Goal: Task Accomplishment & Management: Complete application form

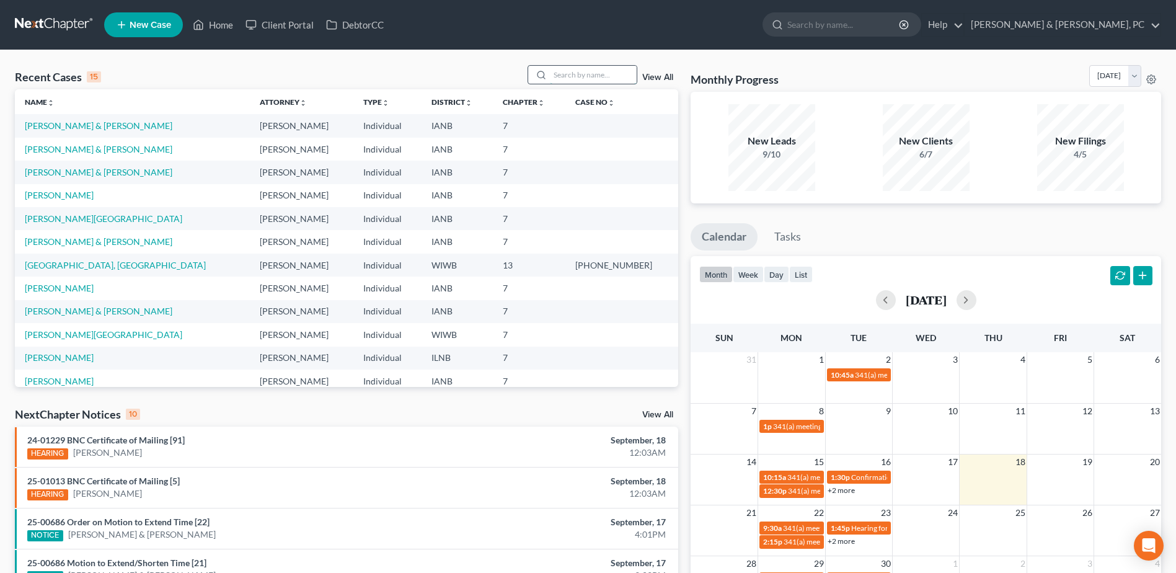
click at [565, 69] on input "search" at bounding box center [593, 75] width 87 height 18
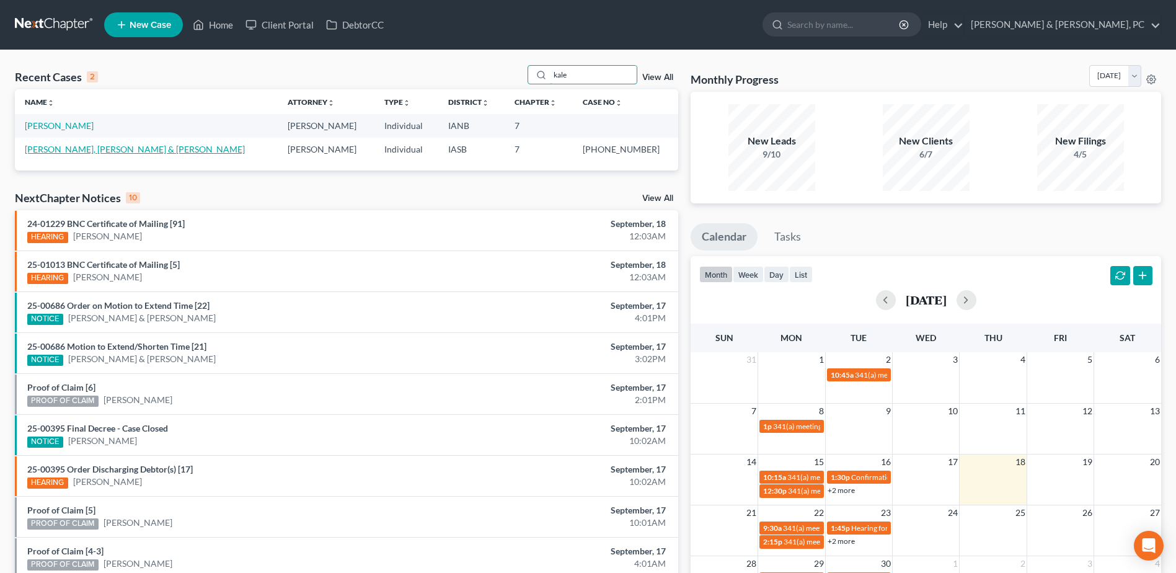
type input "kale"
click at [46, 145] on link "[PERSON_NAME], [PERSON_NAME] & [PERSON_NAME]" at bounding box center [135, 149] width 220 height 11
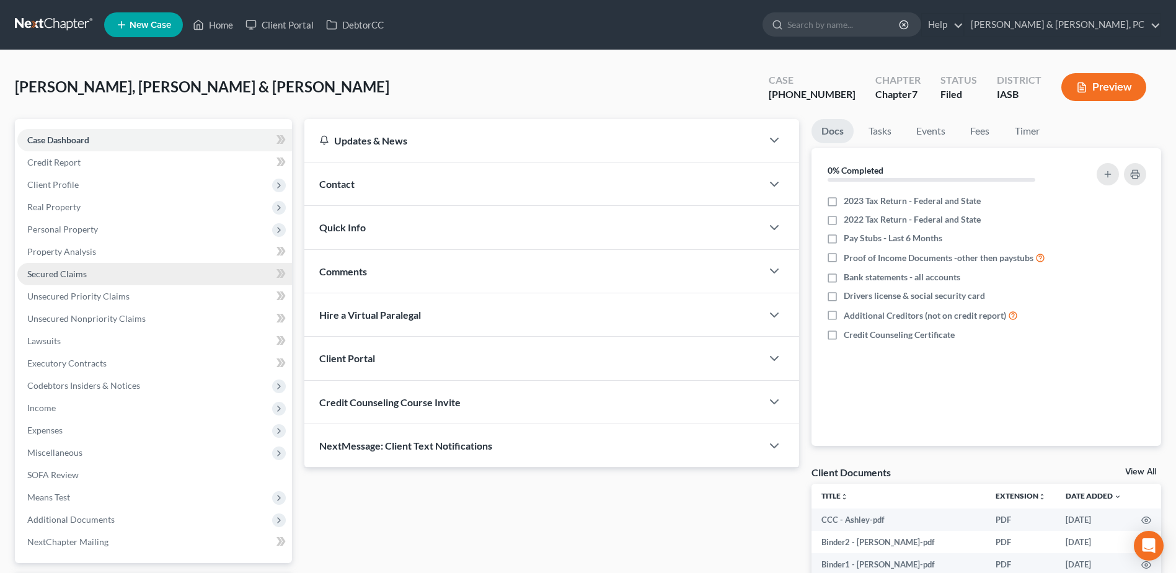
click at [102, 272] on link "Secured Claims" at bounding box center [154, 274] width 275 height 22
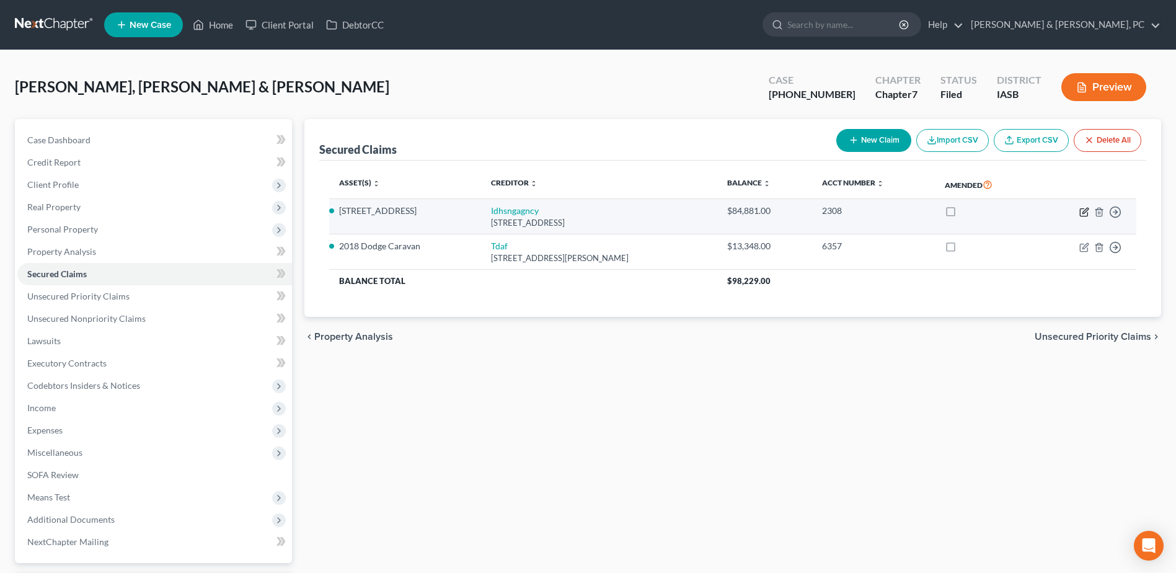
click at [1085, 210] on icon "button" at bounding box center [1085, 211] width 6 height 6
select select "13"
select select "0"
select select "2"
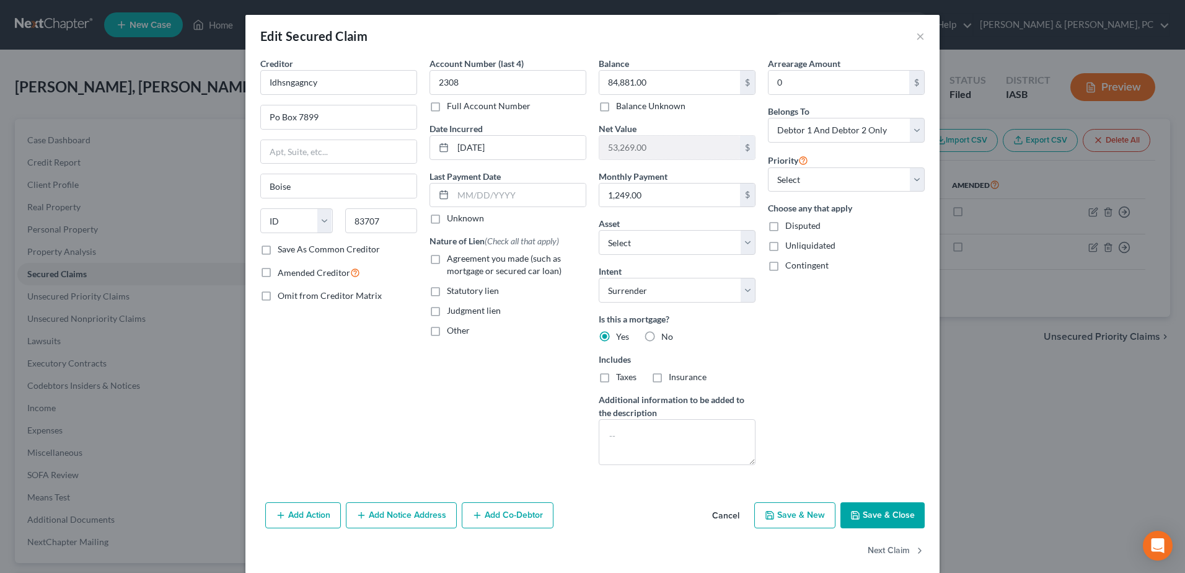
click at [727, 518] on button "Cancel" at bounding box center [725, 515] width 47 height 25
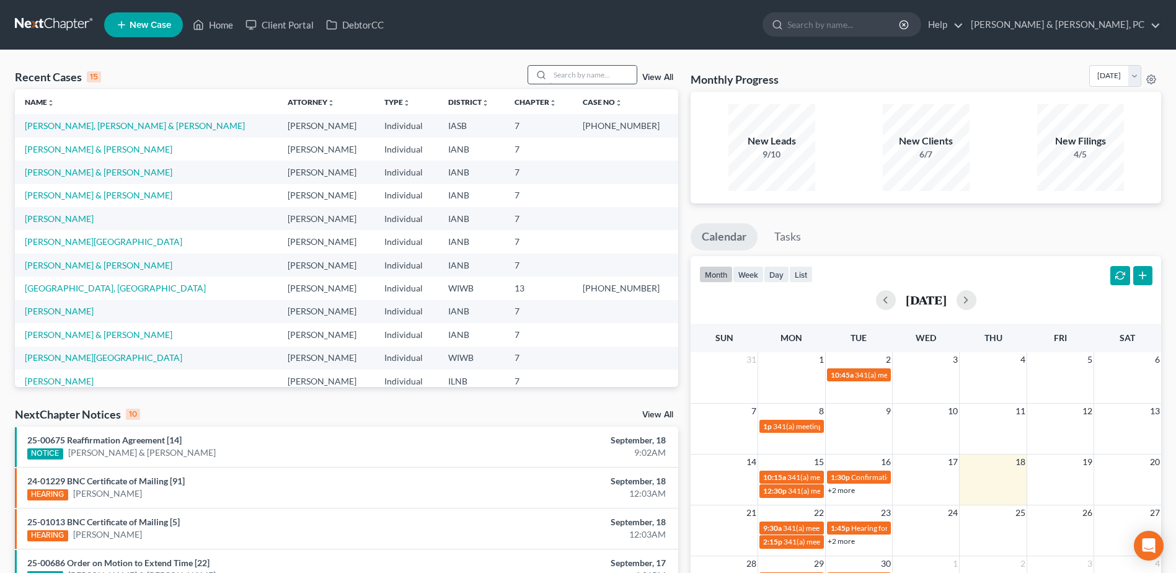
click at [565, 75] on input "search" at bounding box center [593, 75] width 87 height 18
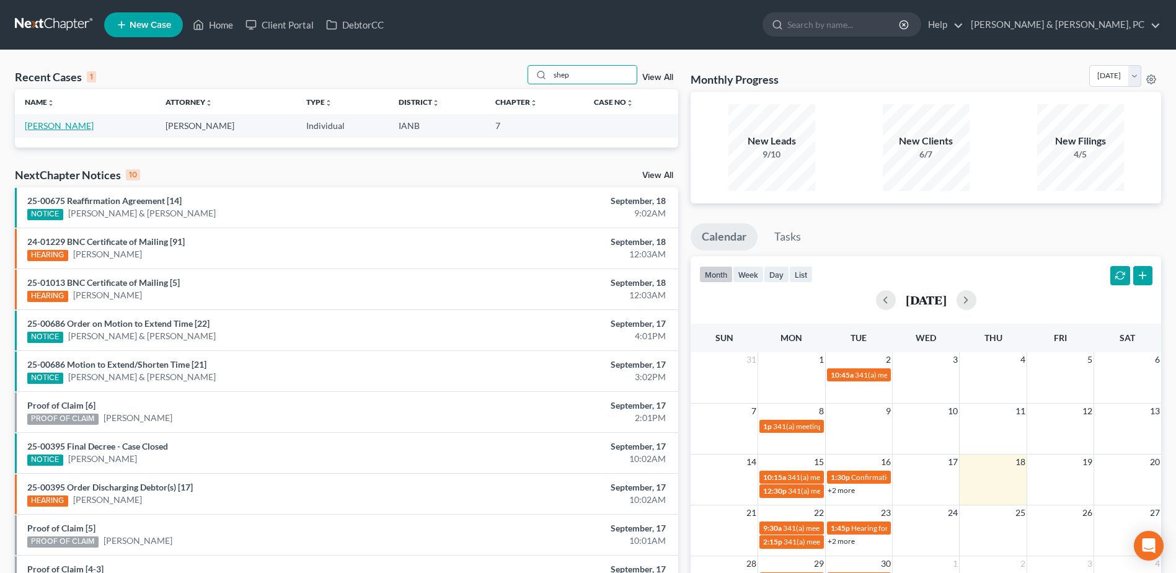
type input "shep"
click at [68, 130] on link "[PERSON_NAME]" at bounding box center [59, 125] width 69 height 11
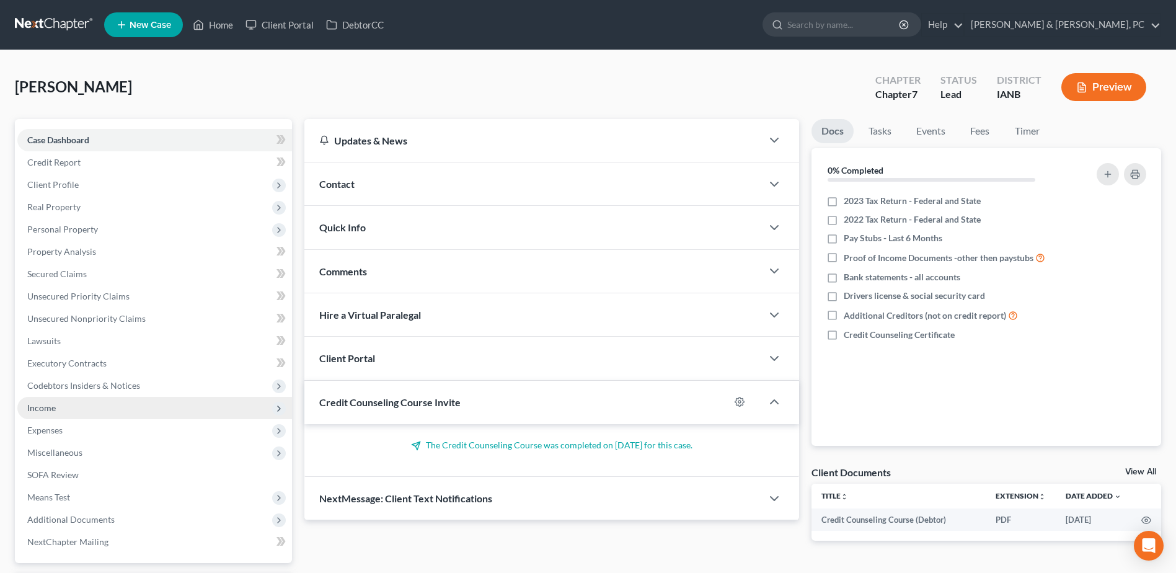
click at [60, 408] on span "Income" at bounding box center [154, 408] width 275 height 22
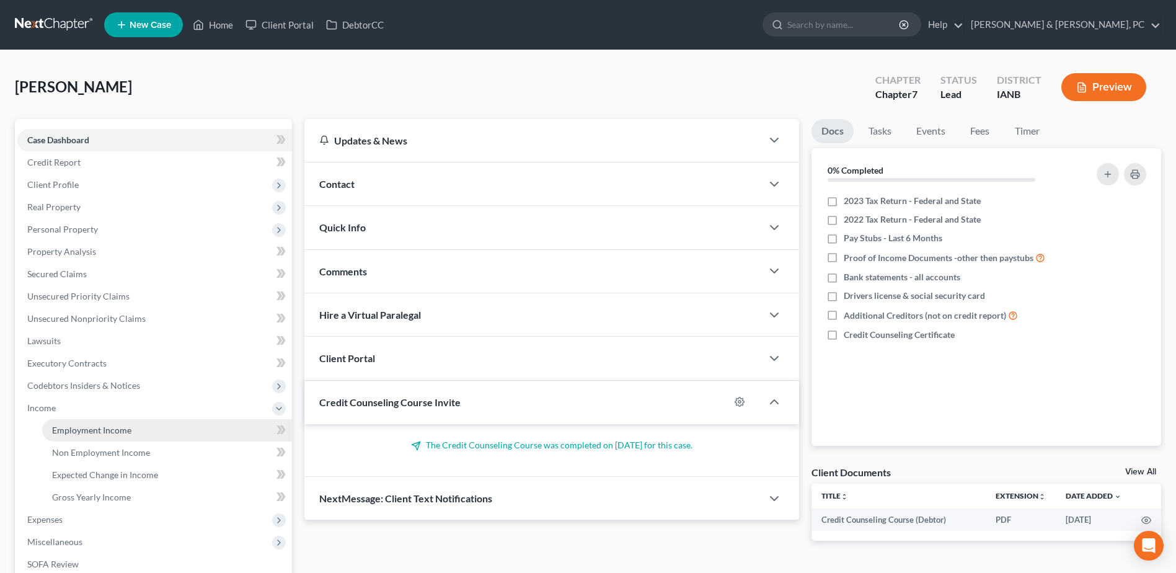
click at [62, 433] on span "Employment Income" at bounding box center [91, 430] width 79 height 11
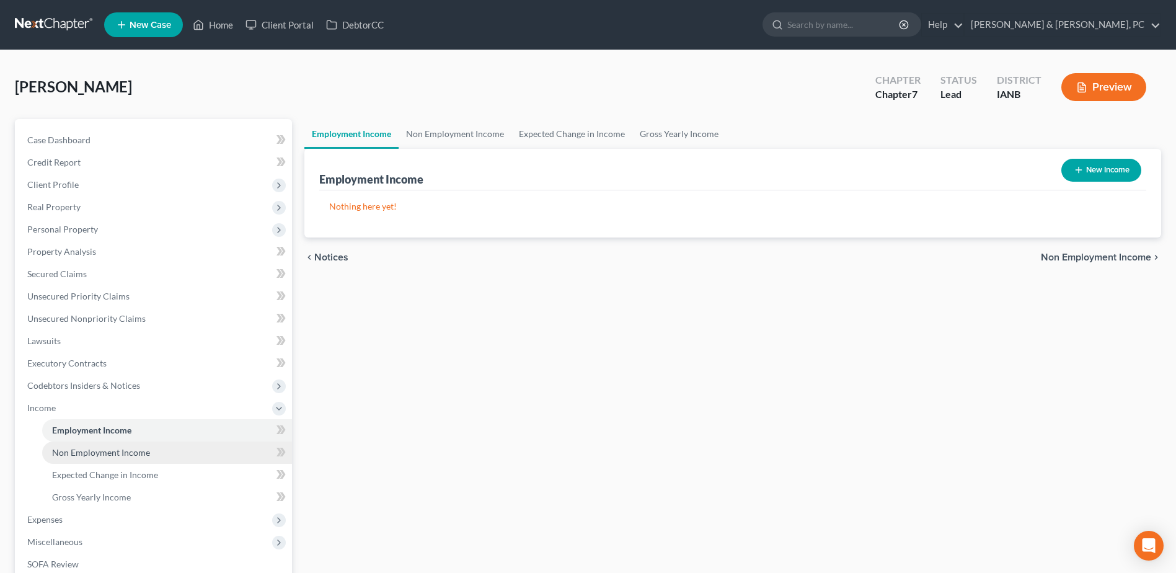
click at [136, 451] on span "Non Employment Income" at bounding box center [101, 452] width 98 height 11
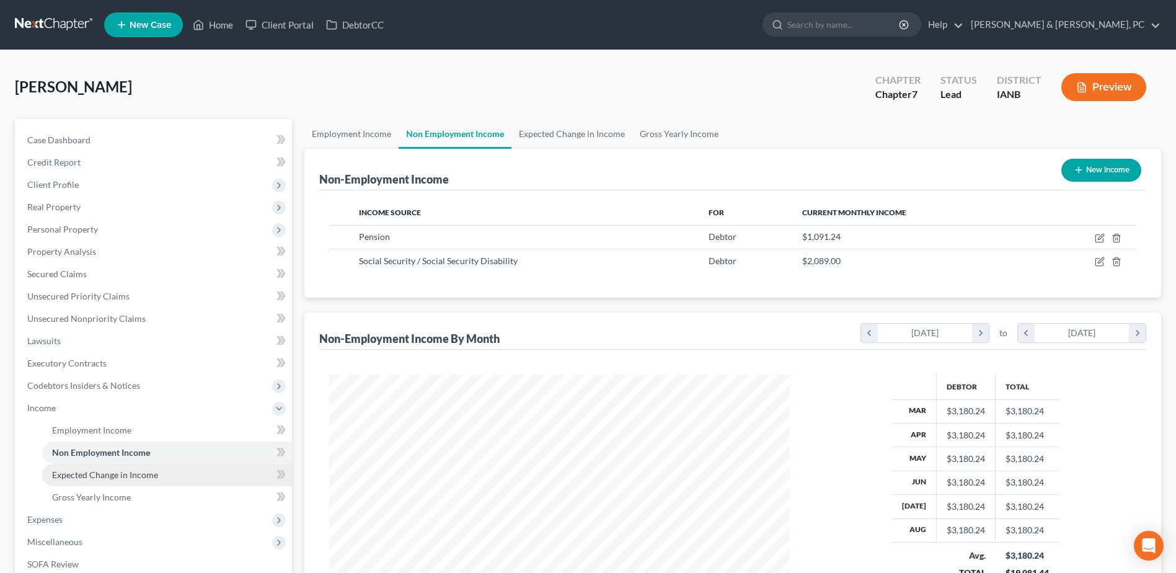
click at [132, 472] on span "Expected Change in Income" at bounding box center [105, 474] width 106 height 11
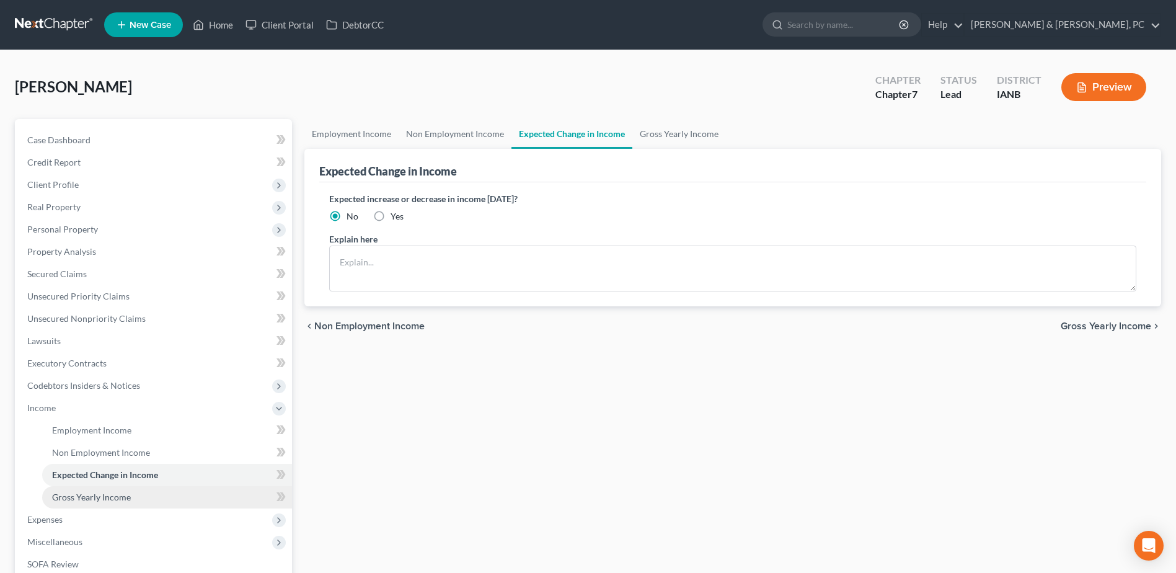
click at [122, 500] on span "Gross Yearly Income" at bounding box center [91, 497] width 79 height 11
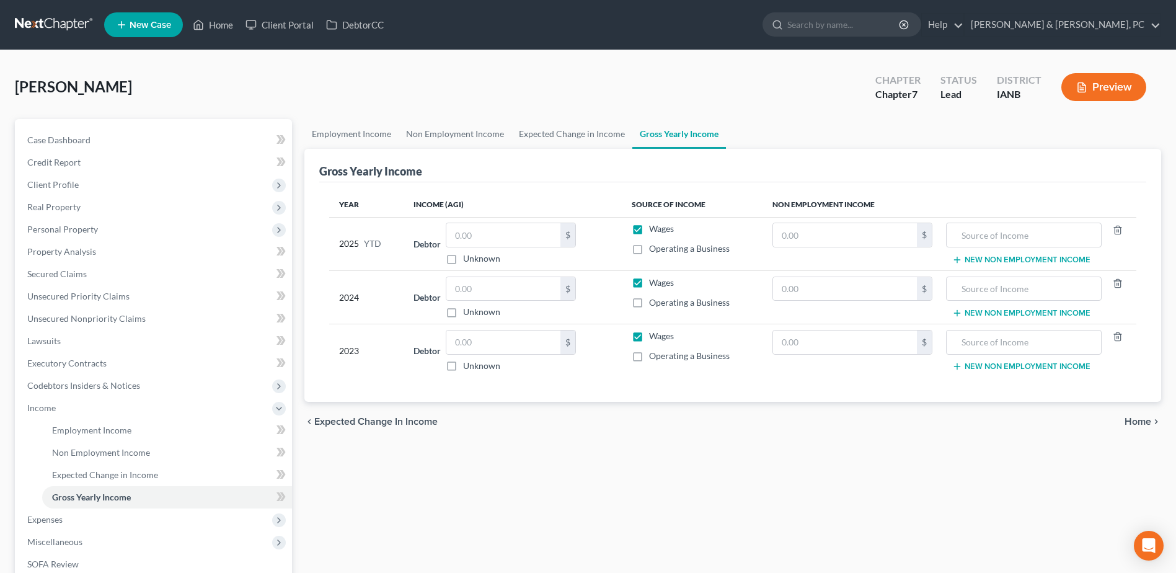
click at [470, 366] on label "Unknown" at bounding box center [481, 366] width 37 height 12
click at [470, 366] on input "Unknown" at bounding box center [472, 364] width 8 height 8
checkbox input "true"
type input "0.00"
click at [881, 284] on input "text" at bounding box center [845, 289] width 144 height 24
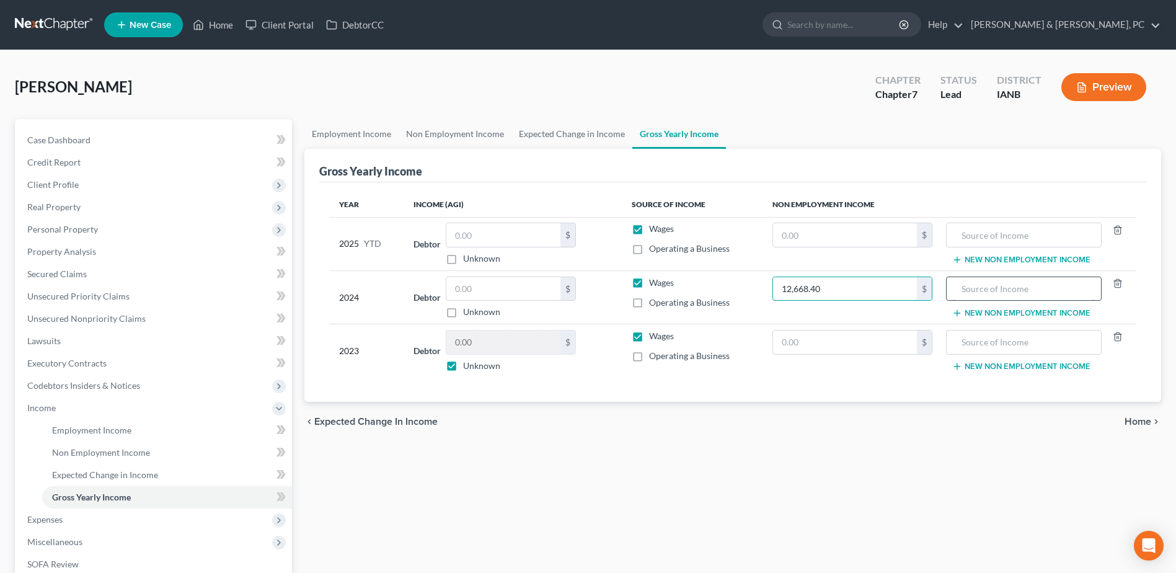
type input "12,668.40"
click at [996, 283] on input "text" at bounding box center [1024, 289] width 142 height 24
type input "Social Security"
click at [990, 314] on button "New Non Employment Income" at bounding box center [1021, 313] width 138 height 10
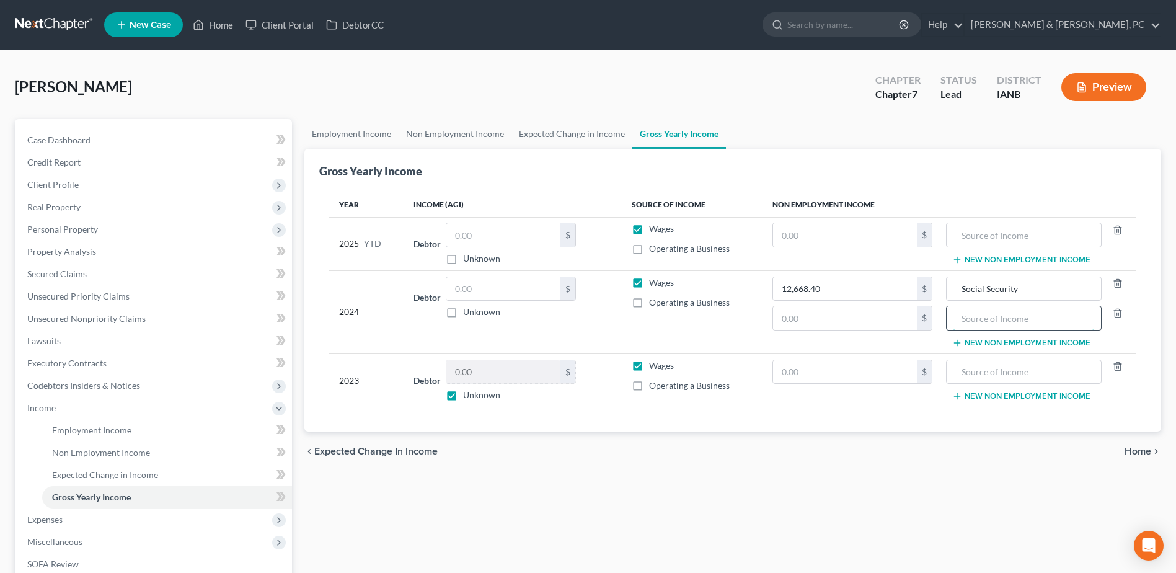
click at [978, 327] on input "text" at bounding box center [1024, 318] width 142 height 24
type input "Pension"
click at [787, 325] on input "text" at bounding box center [845, 318] width 144 height 24
click at [896, 330] on input "text" at bounding box center [845, 318] width 144 height 24
type input "958.55"
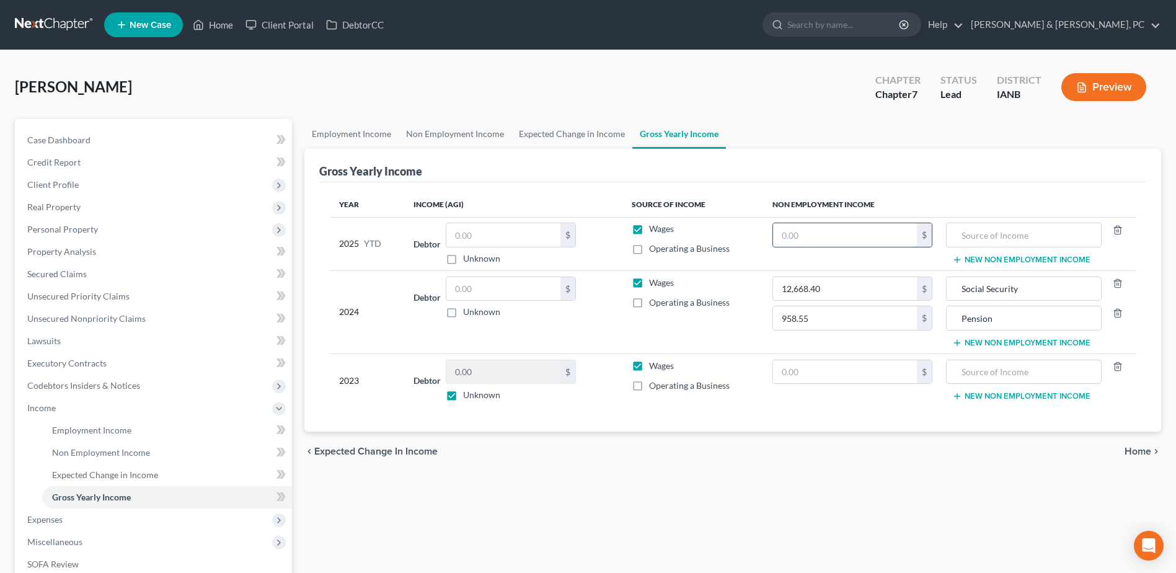
click at [832, 229] on input "text" at bounding box center [845, 235] width 144 height 24
click at [98, 431] on span "Employment Income" at bounding box center [91, 430] width 79 height 11
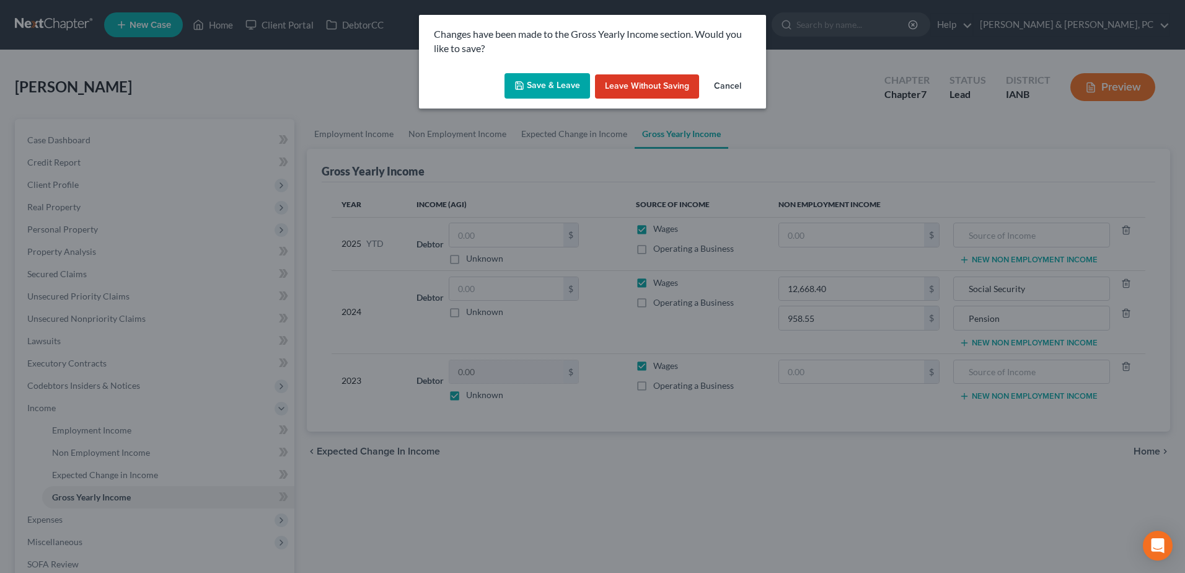
click at [553, 76] on button "Save & Leave" at bounding box center [548, 86] width 86 height 26
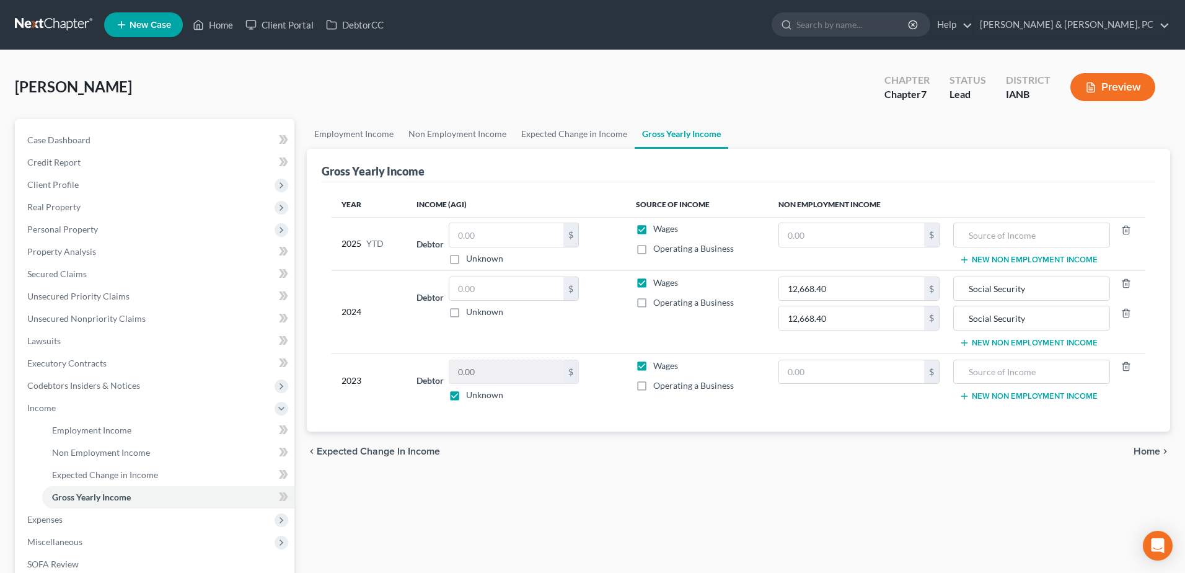
type input "958.55"
type input "Pension"
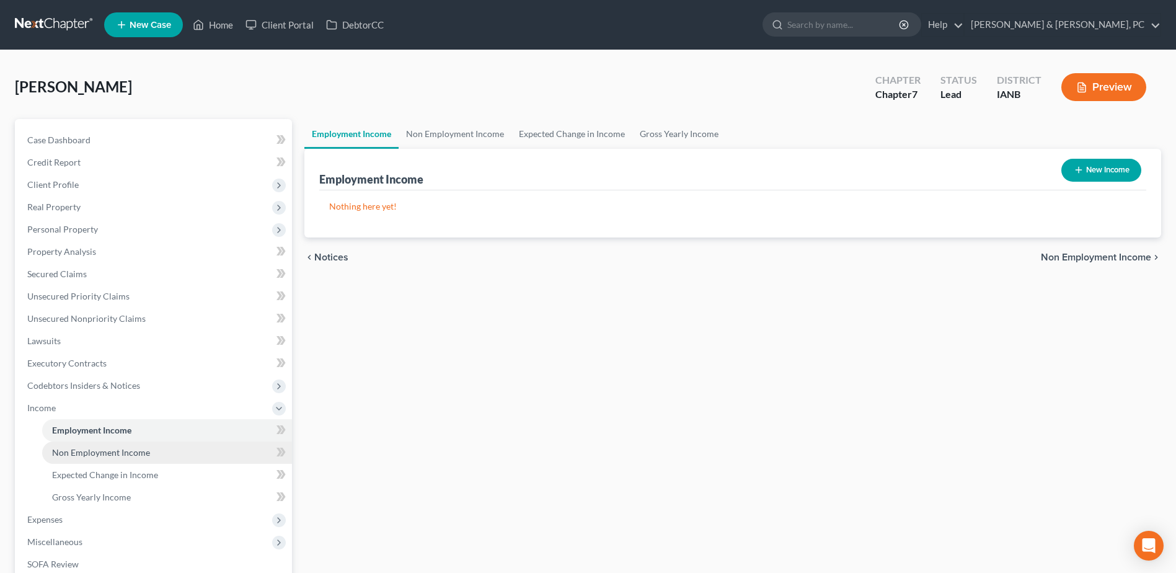
click at [88, 454] on span "Non Employment Income" at bounding box center [101, 452] width 98 height 11
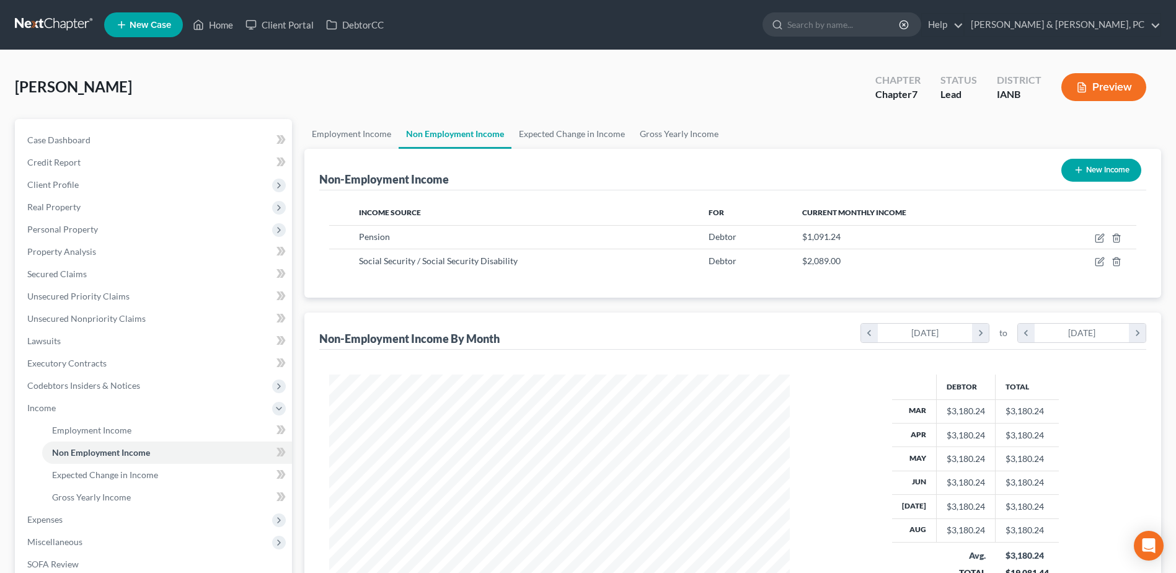
scroll to position [230, 485]
click at [361, 75] on div "Shepherd, Karla Upgraded Chapter Chapter 7 Status Lead District IANB Preview" at bounding box center [588, 92] width 1146 height 54
click at [92, 495] on span "Gross Yearly Income" at bounding box center [91, 497] width 79 height 11
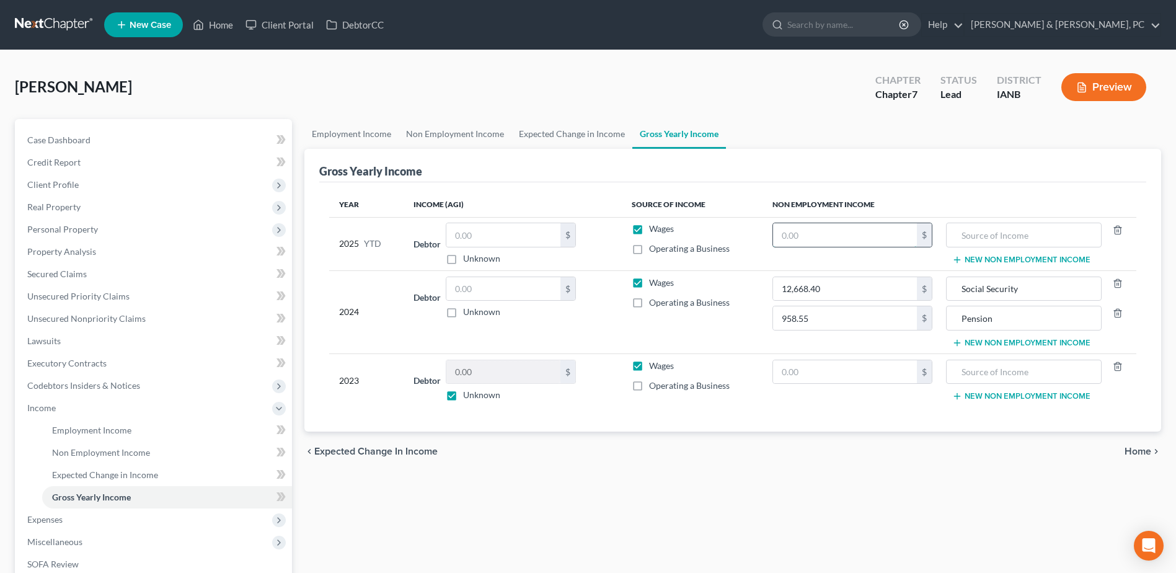
click at [804, 236] on input "text" at bounding box center [845, 235] width 144 height 24
click at [1018, 255] on button "New Non Employment Income" at bounding box center [1021, 260] width 138 height 10
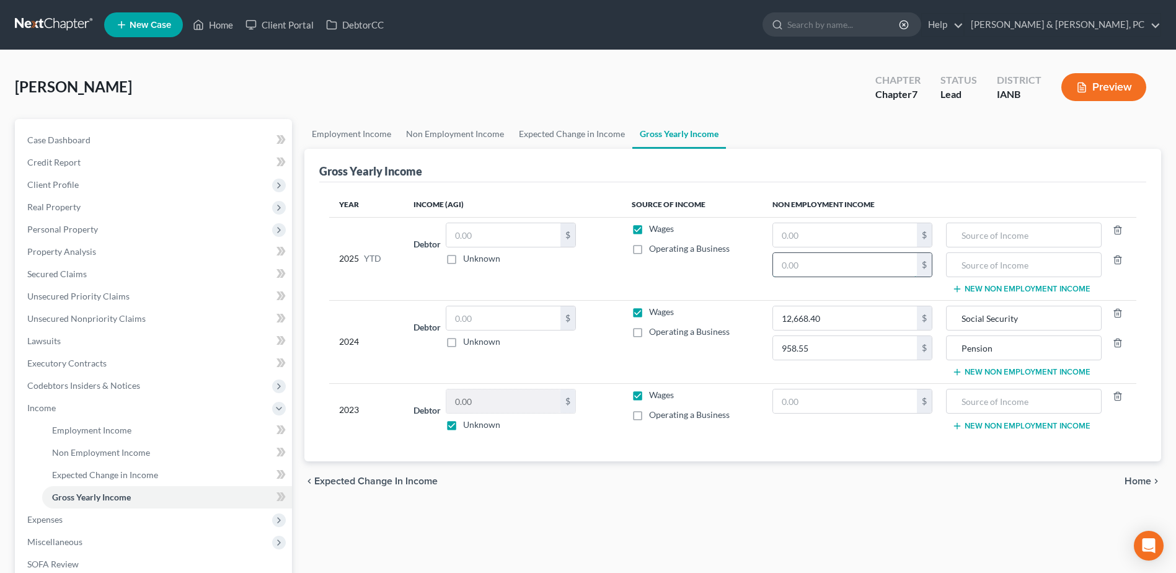
click at [910, 262] on input "text" at bounding box center [845, 265] width 144 height 24
paste input "4,364.96"
type input "4,364.96"
click at [1009, 272] on input "text" at bounding box center [1024, 265] width 142 height 24
type input "Pension"
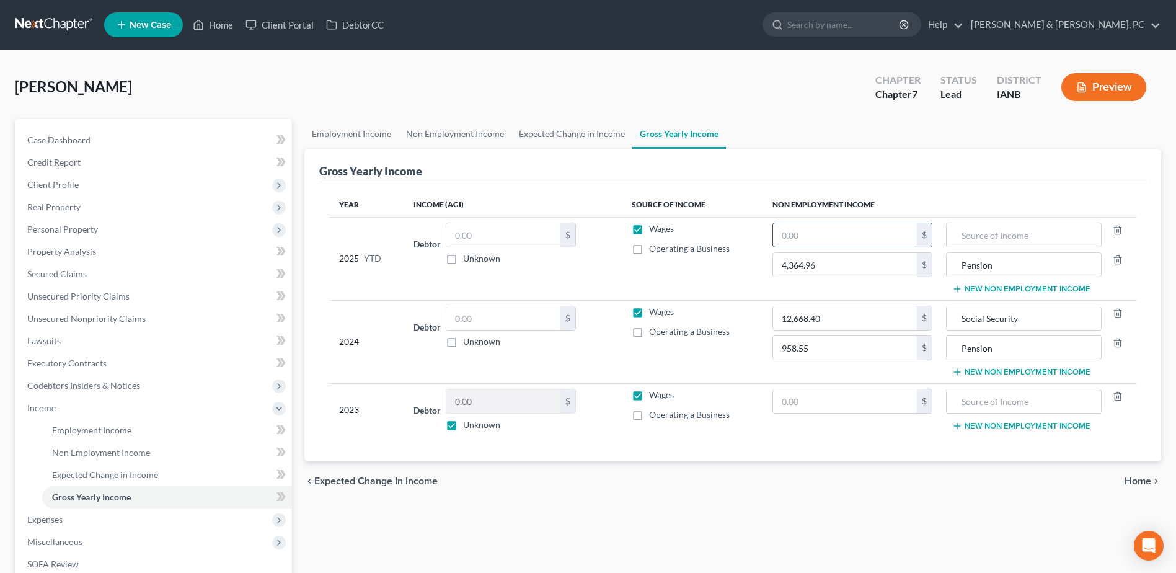
click at [884, 244] on input "text" at bounding box center [845, 235] width 144 height 24
click at [135, 446] on link "Non Employment Income" at bounding box center [167, 452] width 250 height 22
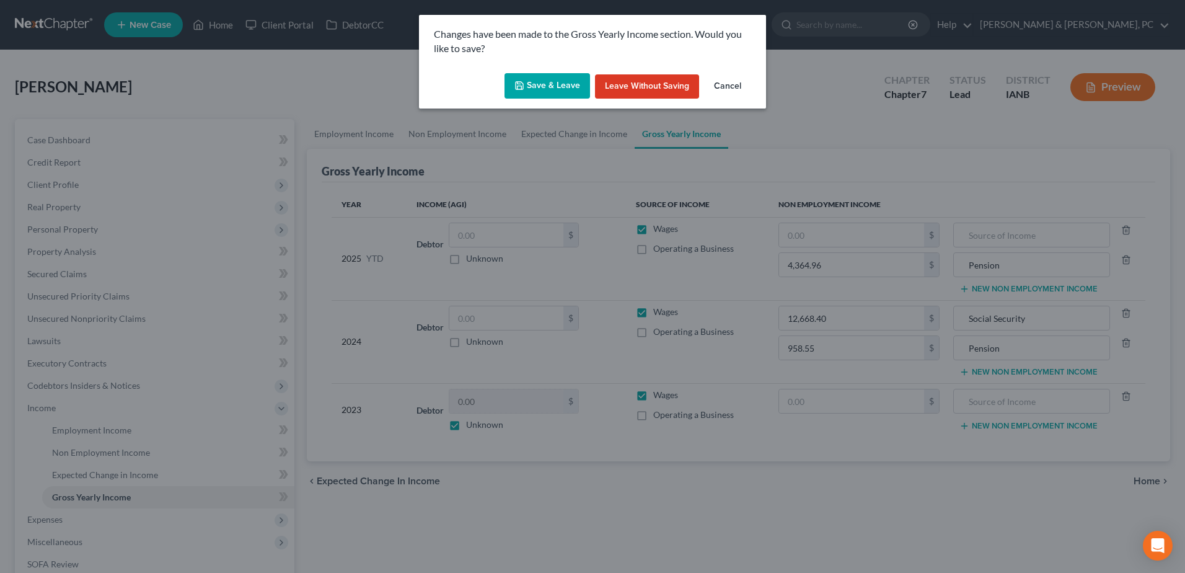
click at [564, 95] on button "Save & Leave" at bounding box center [548, 86] width 86 height 26
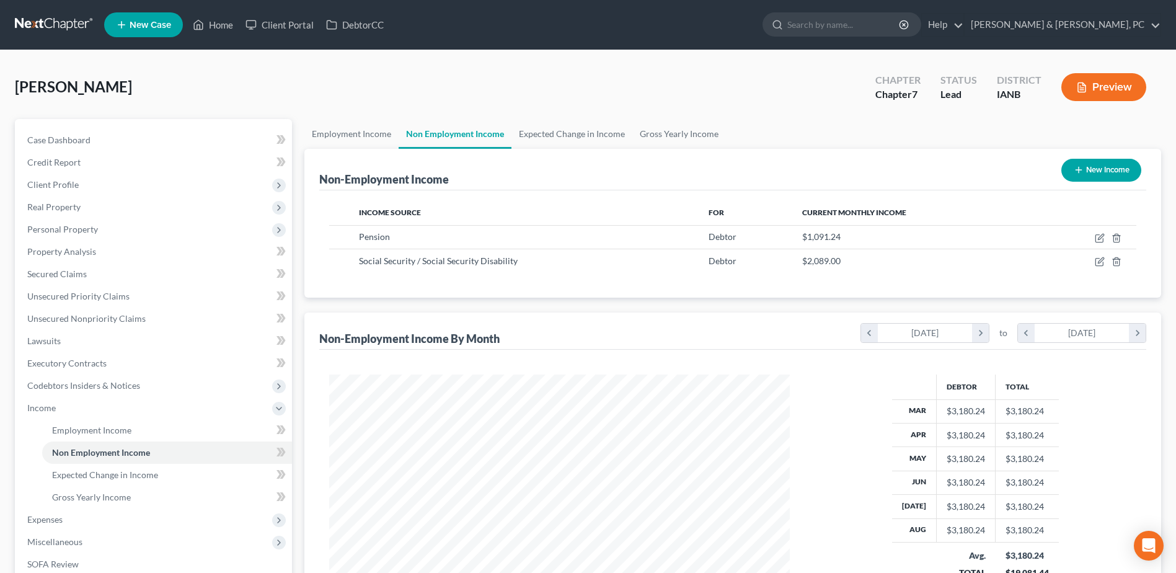
scroll to position [230, 485]
click at [116, 493] on span "Gross Yearly Income" at bounding box center [91, 497] width 79 height 11
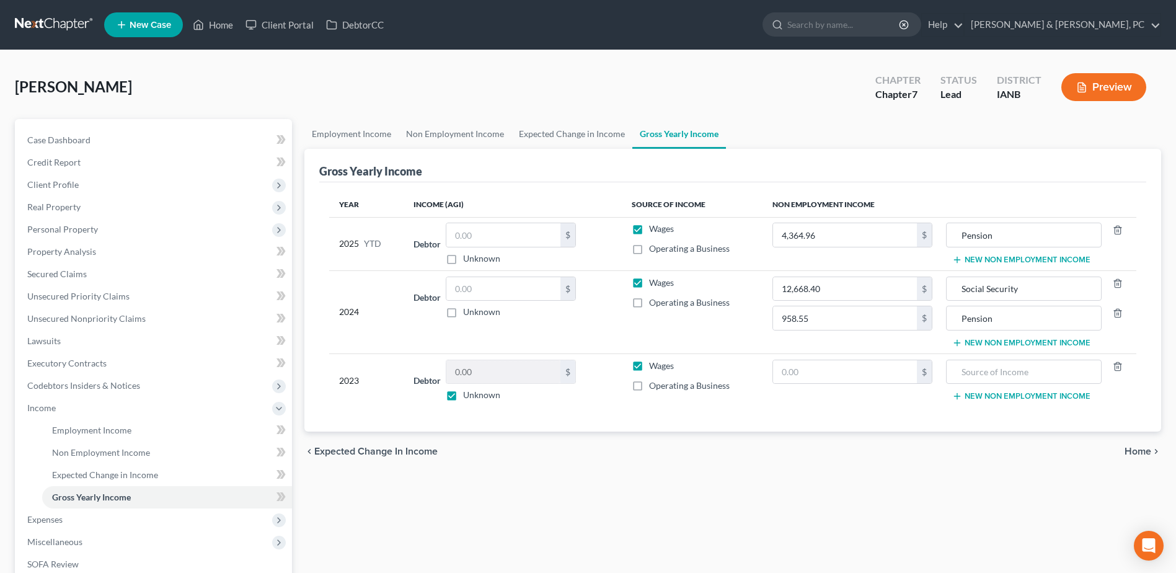
click at [969, 255] on button "New Non Employment Income" at bounding box center [1021, 260] width 138 height 10
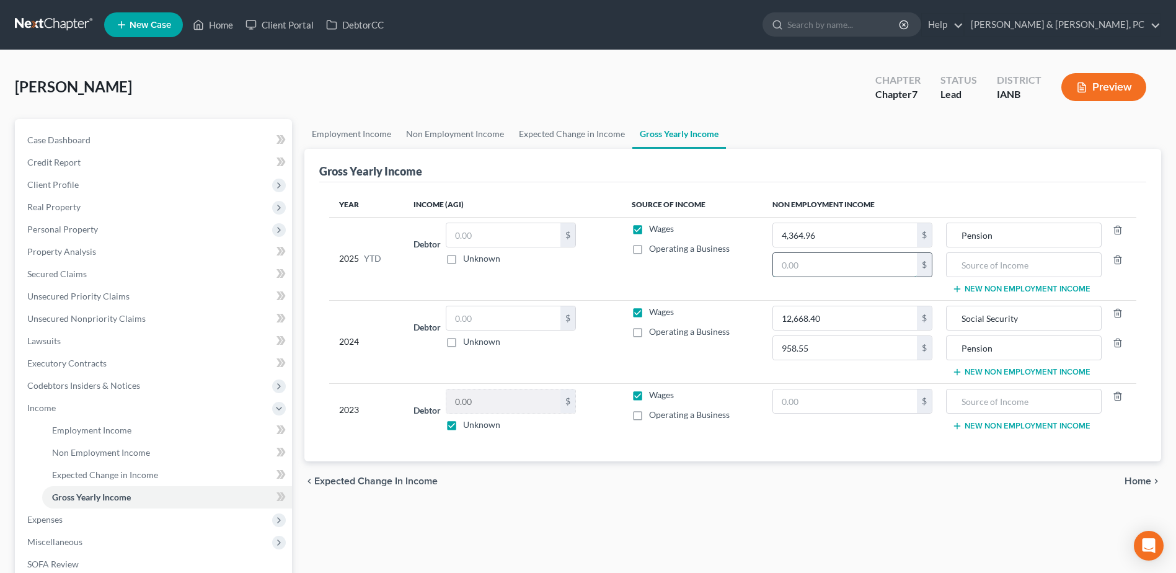
click at [858, 261] on input "text" at bounding box center [845, 265] width 144 height 24
paste input "18,801"
type input "18,801"
click at [996, 270] on input "text" at bounding box center [1024, 265] width 142 height 24
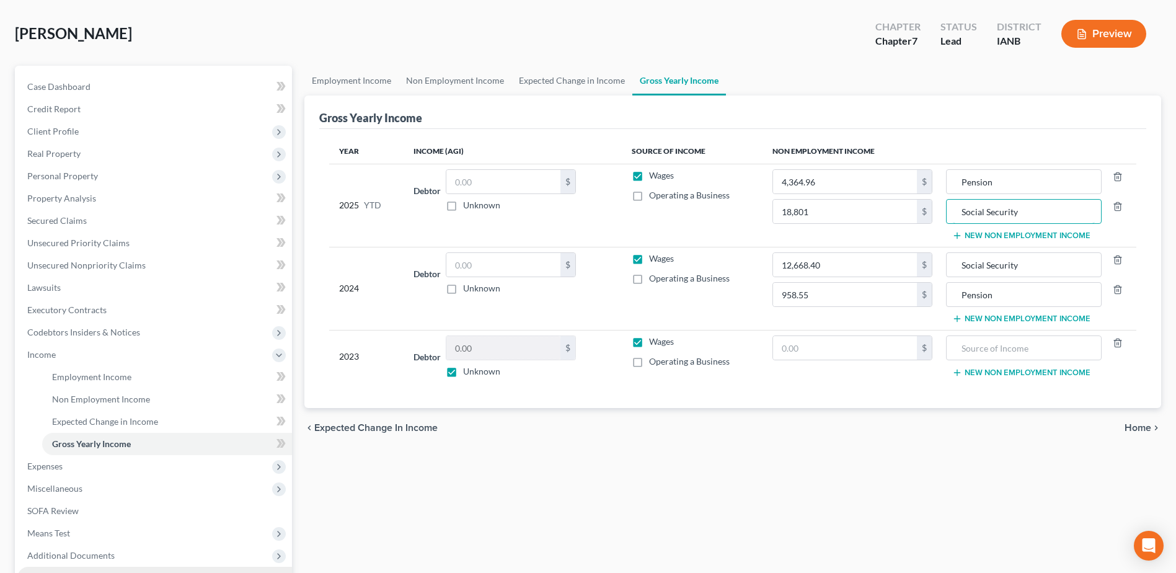
scroll to position [124, 0]
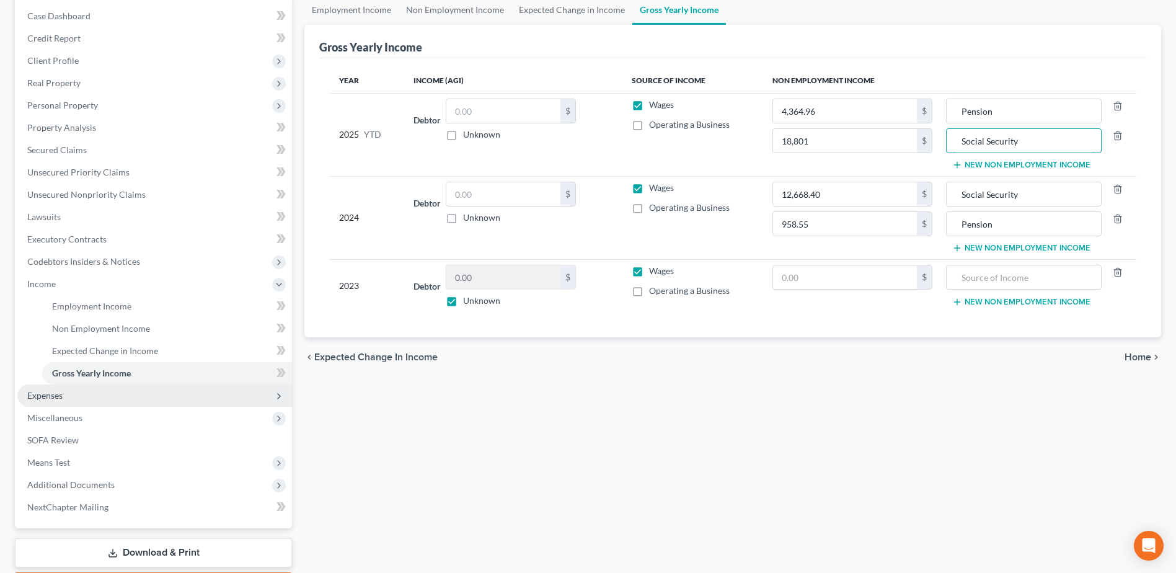
type input "Social Security"
click at [40, 400] on span "Expenses" at bounding box center [154, 395] width 275 height 22
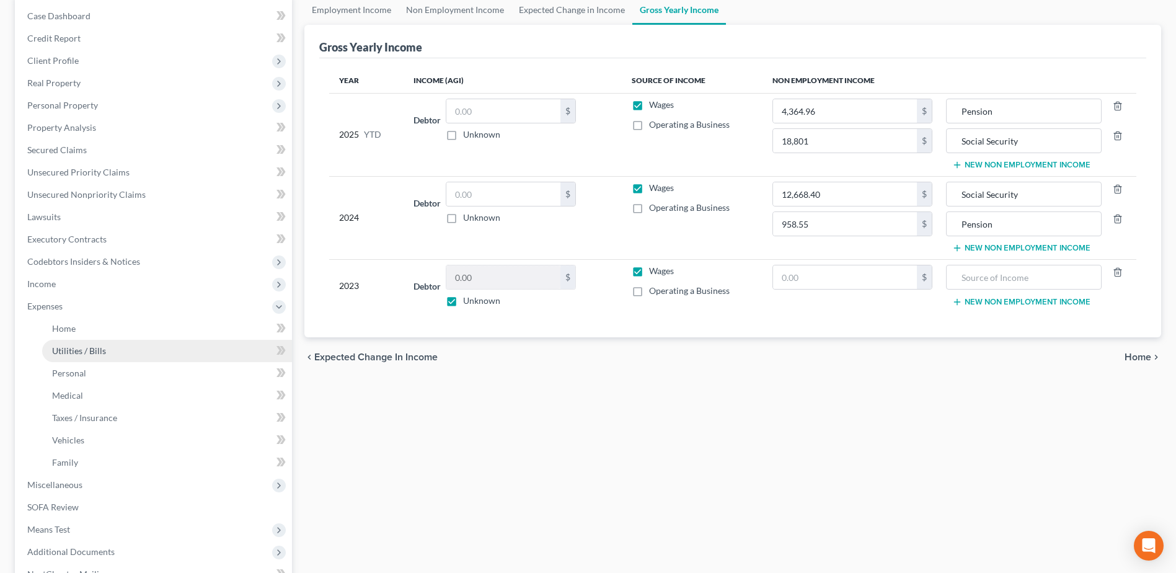
click at [89, 351] on span "Utilities / Bills" at bounding box center [79, 350] width 54 height 11
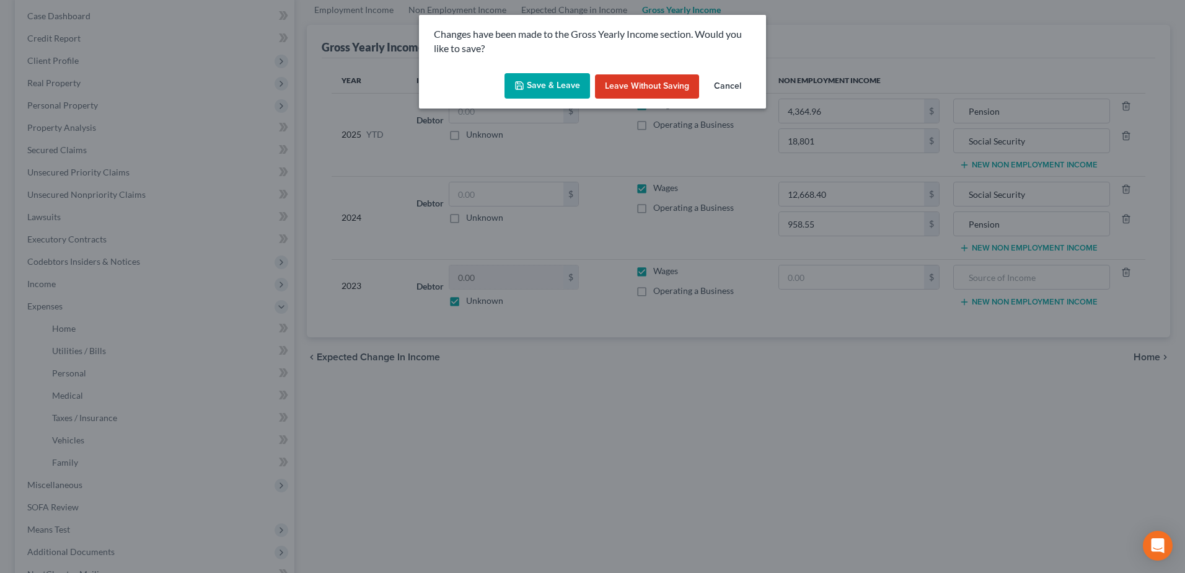
click at [550, 87] on button "Save & Leave" at bounding box center [548, 86] width 86 height 26
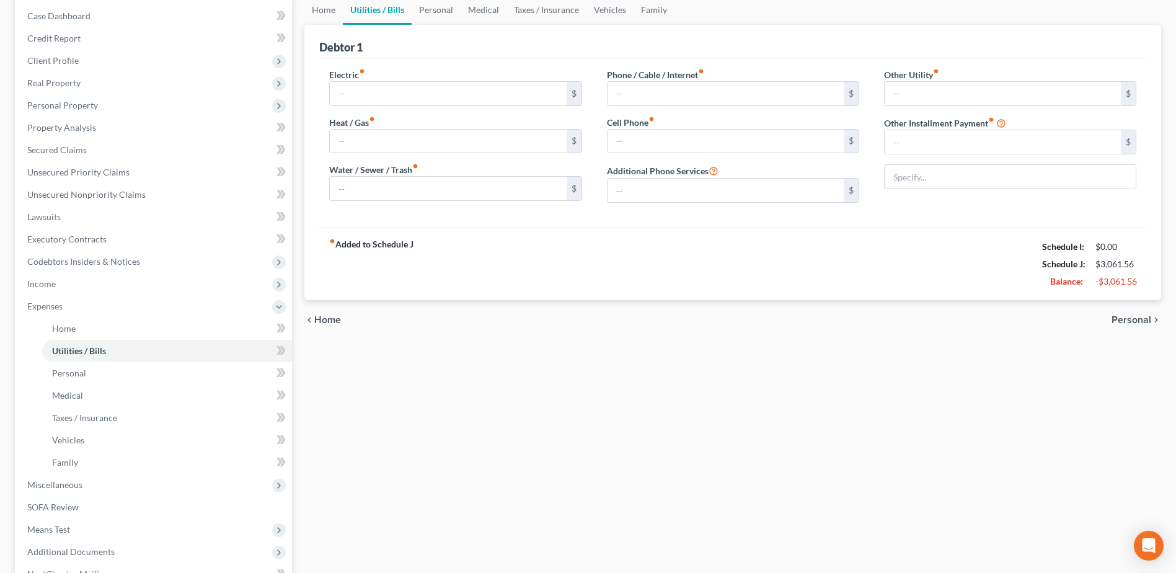
type input "90.00"
type input "64.00"
type input "50.32"
type input "40.00"
type input "100.00"
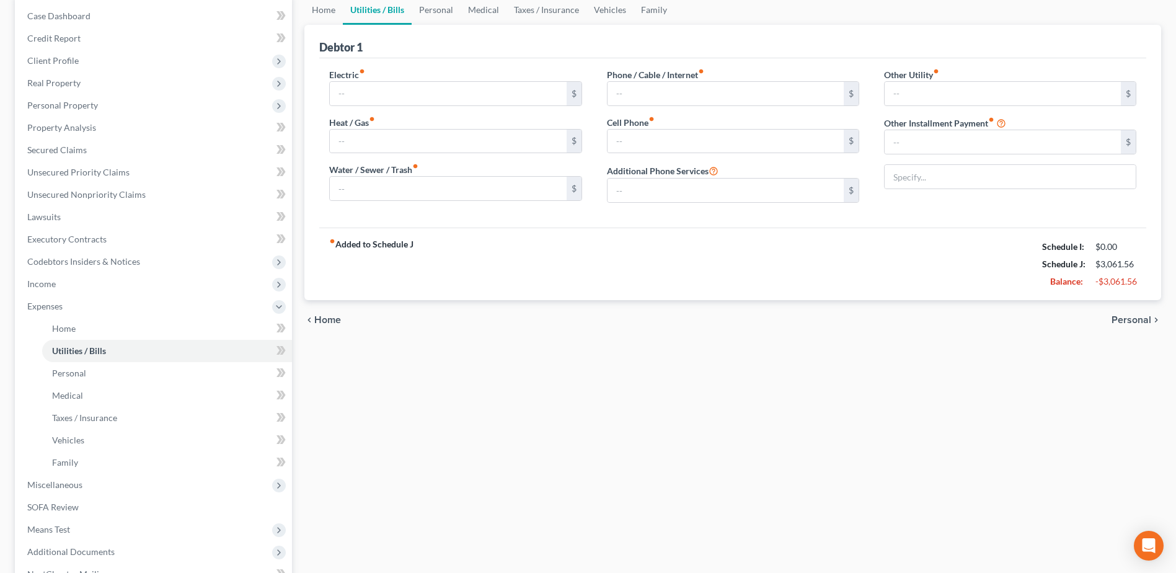
type input "0.00"
type input "64.20"
type input "Storage Unit"
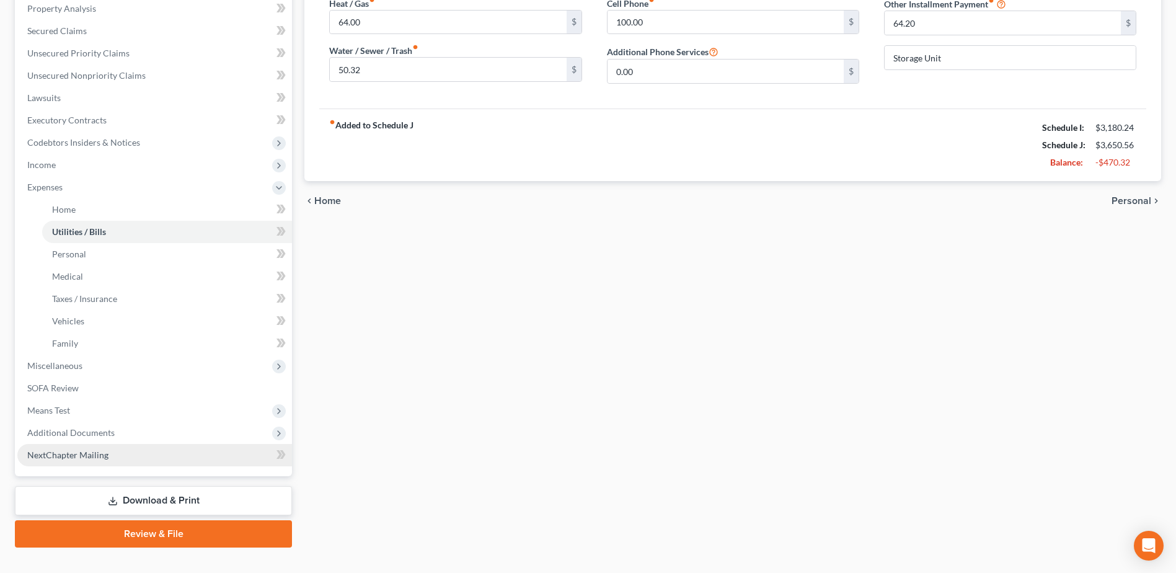
scroll to position [248, 0]
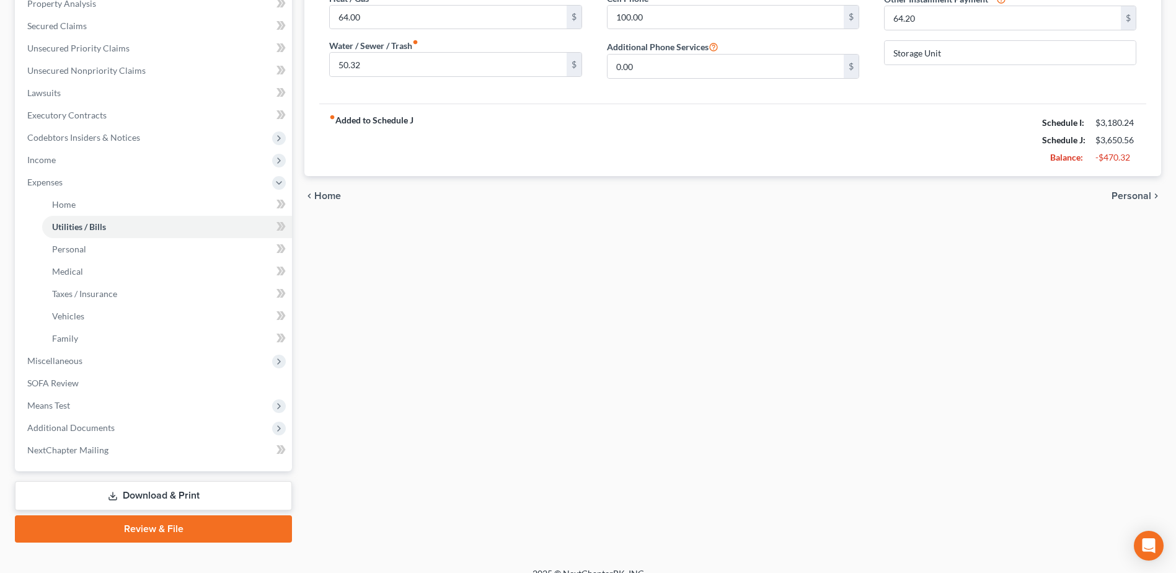
click at [135, 492] on link "Download & Print" at bounding box center [153, 495] width 277 height 29
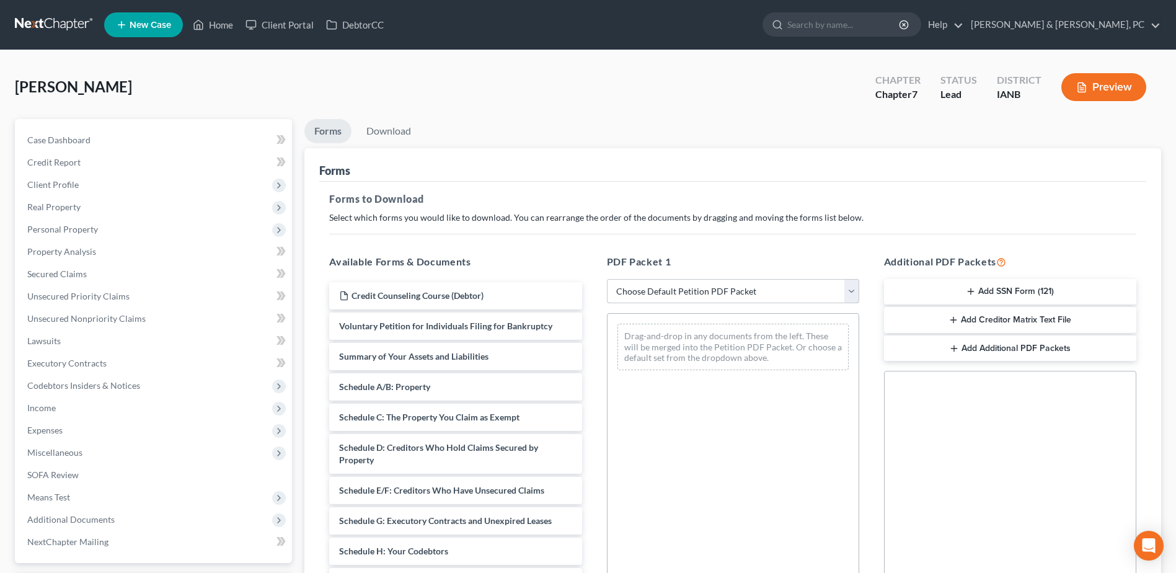
click at [665, 290] on select "Choose Default Petition PDF Packet Complete Bankruptcy Petition (all forms and …" at bounding box center [733, 291] width 252 height 25
click at [706, 205] on h5 "Forms to Download" at bounding box center [732, 199] width 807 height 15
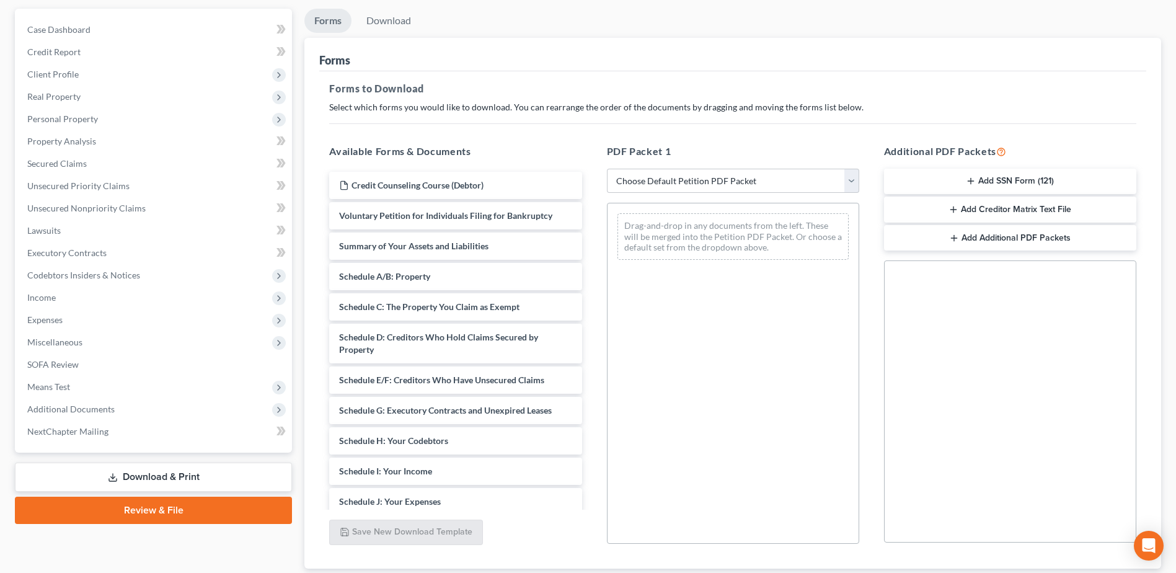
scroll to position [193, 0]
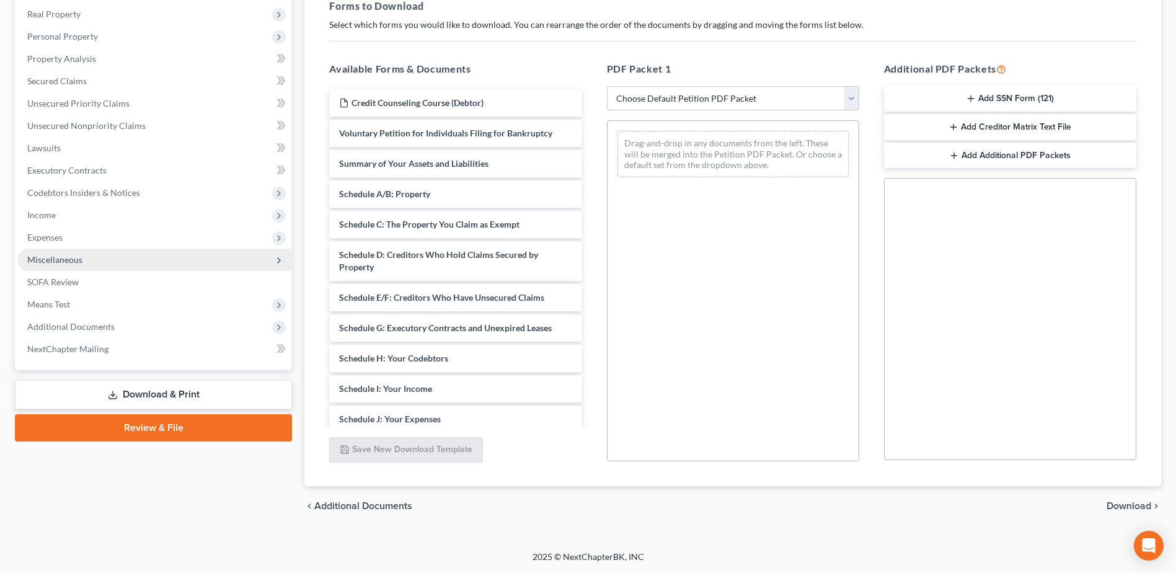
click at [73, 260] on span "Miscellaneous" at bounding box center [54, 259] width 55 height 11
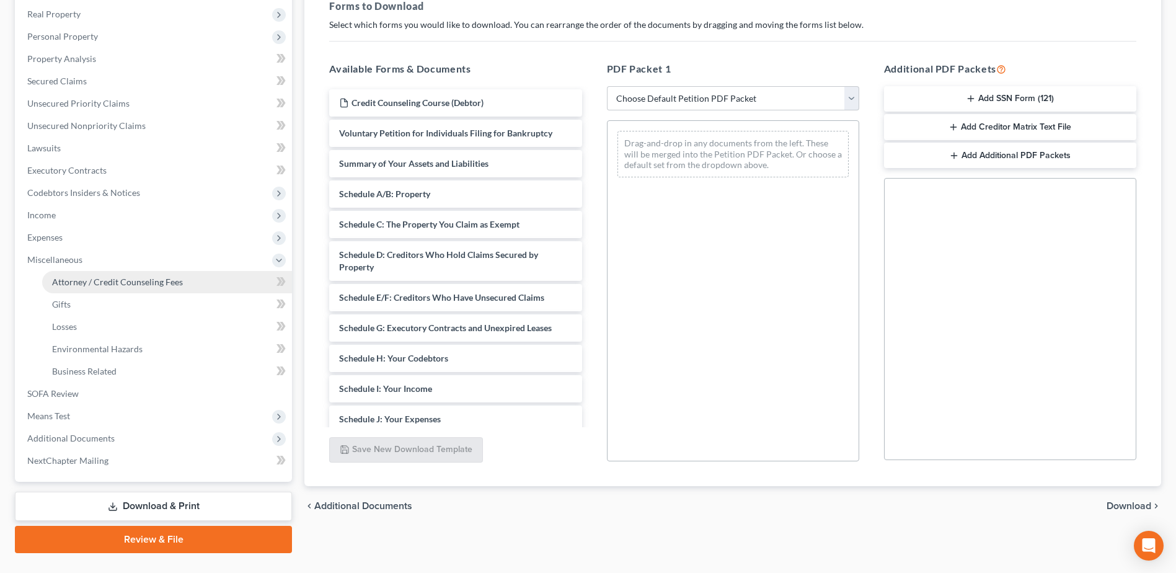
click at [74, 273] on link "Attorney / Credit Counseling Fees" at bounding box center [167, 282] width 250 height 22
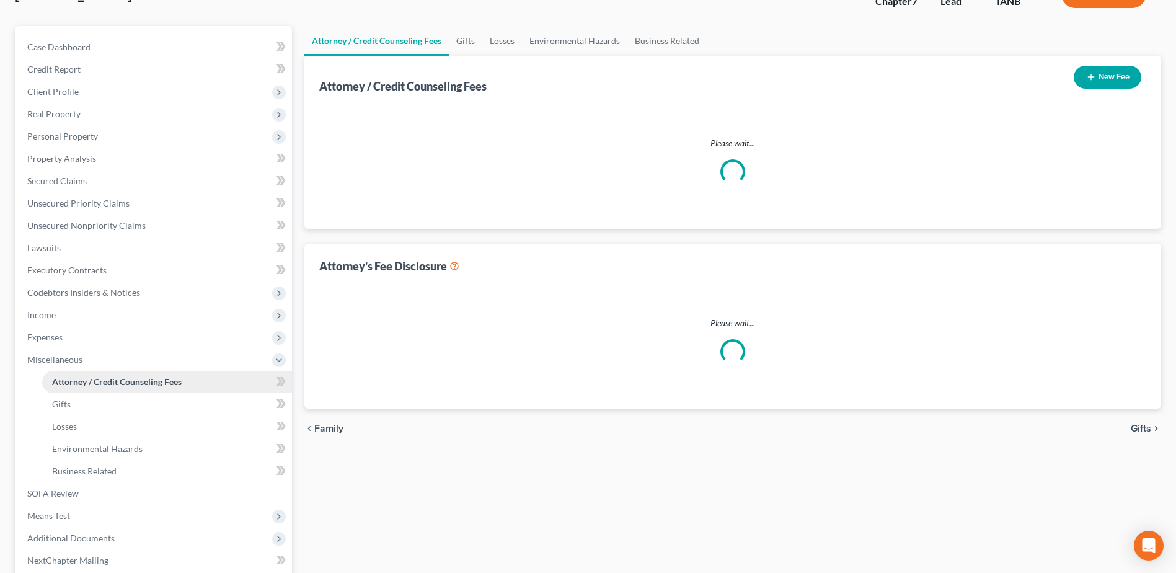
select select "0"
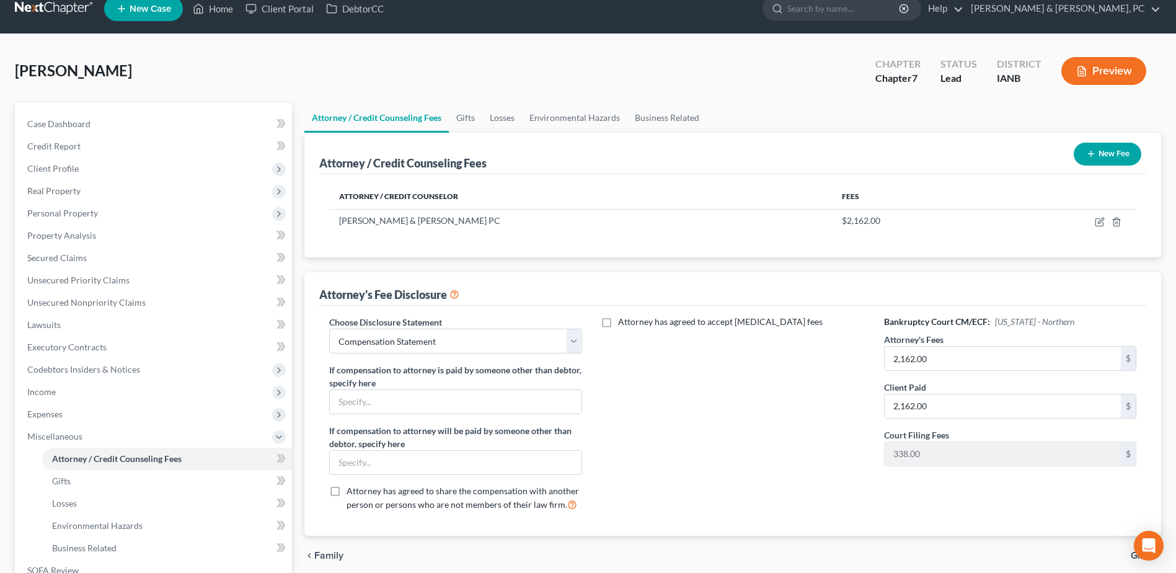
scroll to position [186, 0]
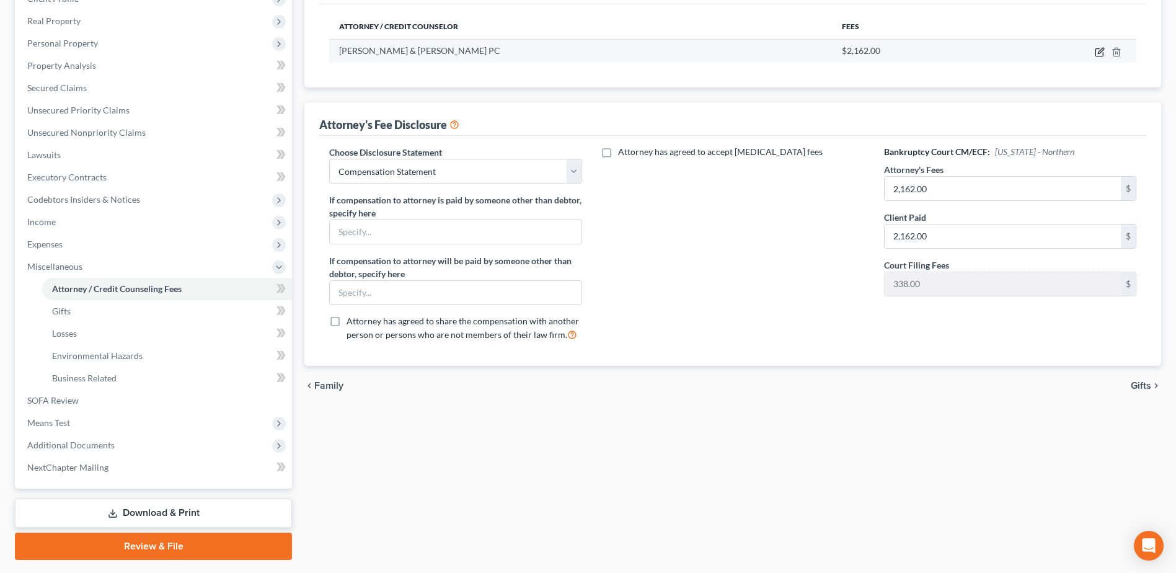
click at [1104, 54] on icon "button" at bounding box center [1100, 52] width 10 height 10
select select "16"
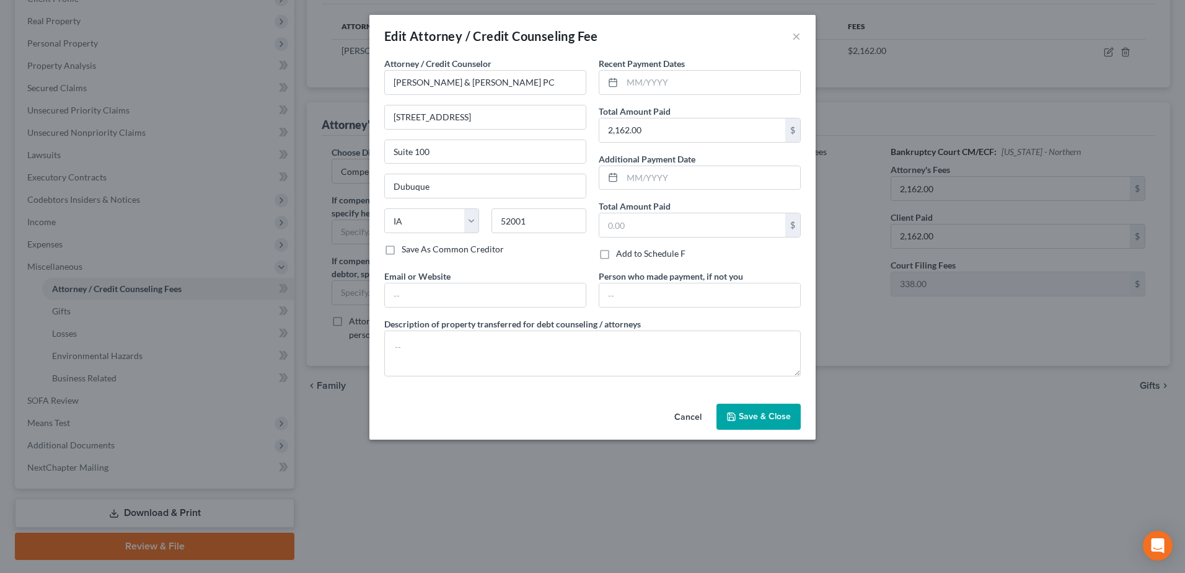
click at [777, 424] on button "Save & Close" at bounding box center [759, 417] width 84 height 26
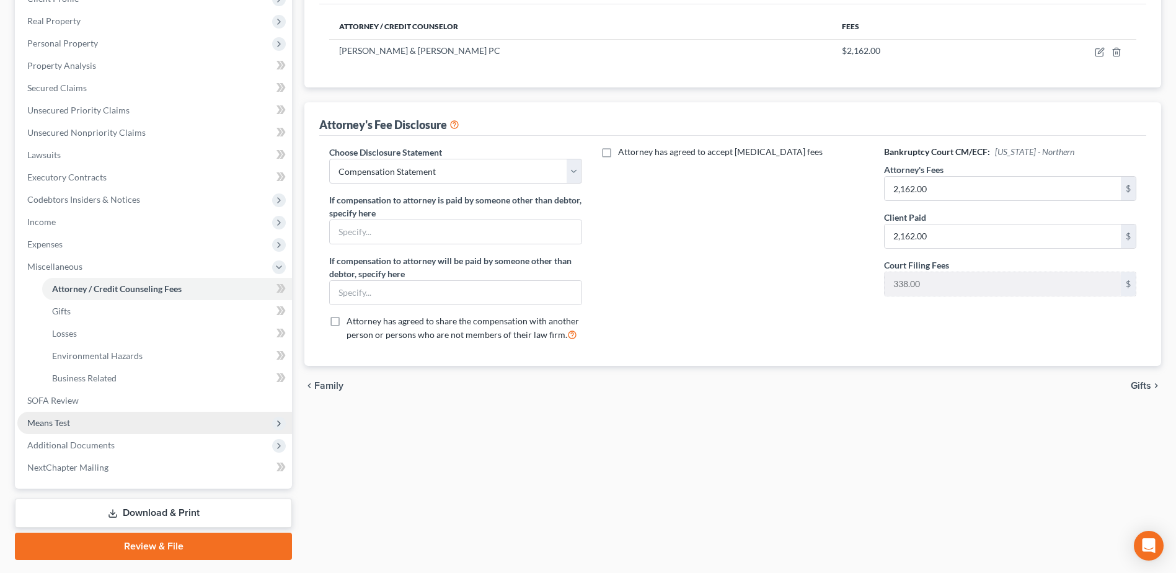
click at [74, 424] on span "Means Test" at bounding box center [154, 423] width 275 height 22
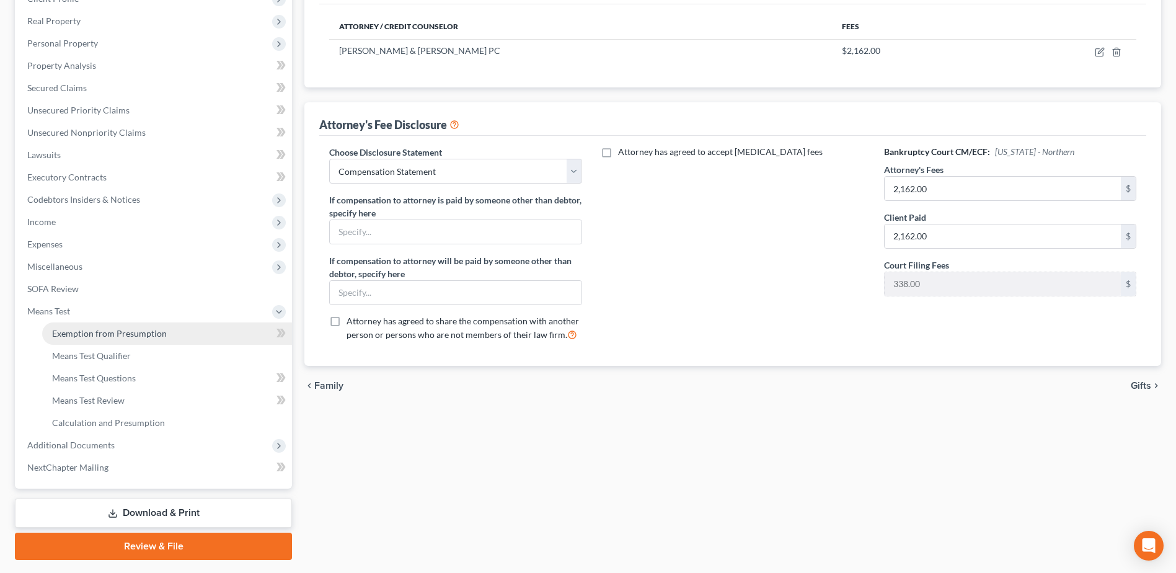
click at [140, 329] on span "Exemption from Presumption" at bounding box center [109, 333] width 115 height 11
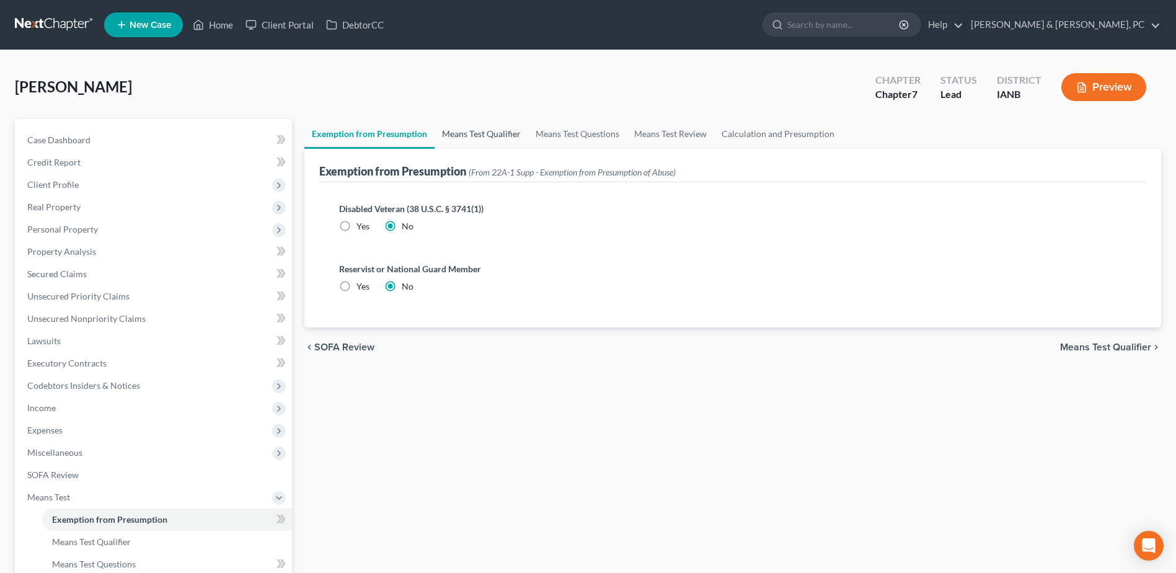
click at [500, 122] on link "Means Test Qualifier" at bounding box center [482, 134] width 94 height 30
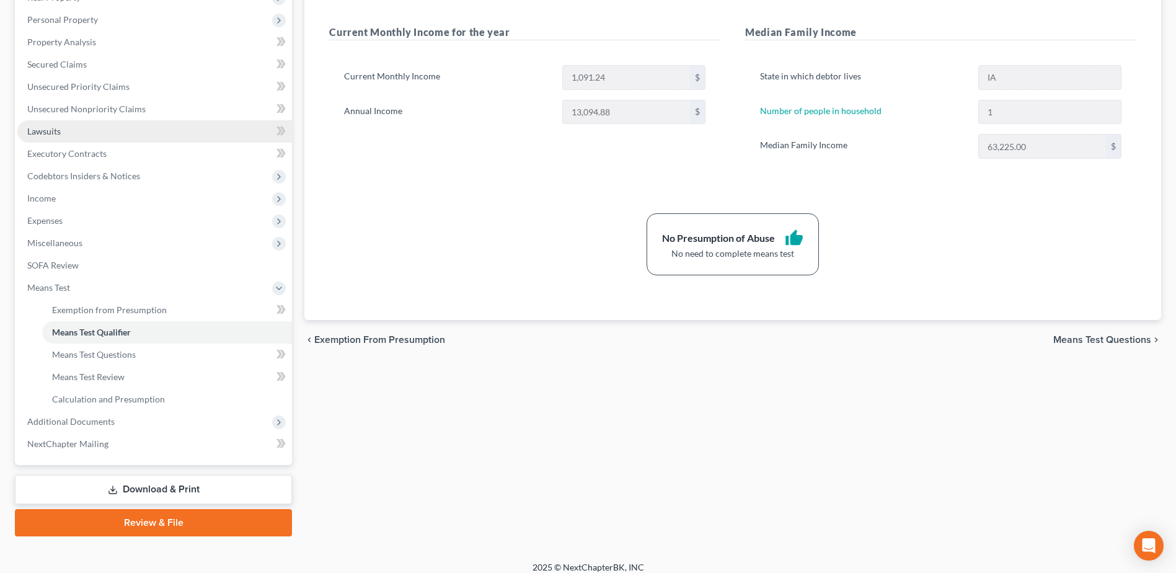
scroll to position [220, 0]
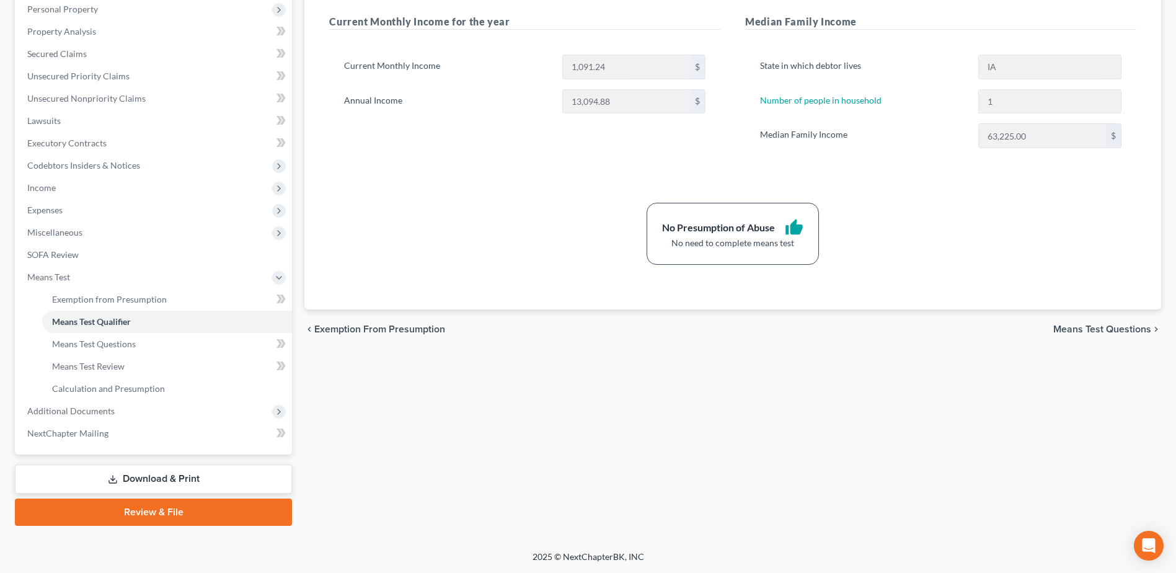
click at [184, 482] on link "Download & Print" at bounding box center [153, 478] width 277 height 29
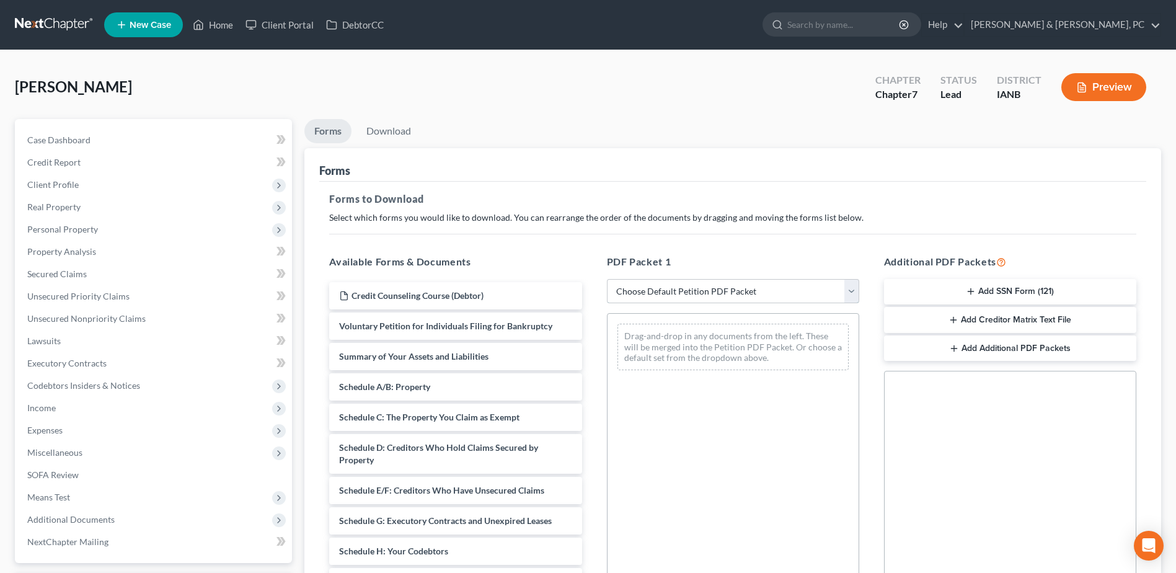
click at [663, 289] on select "Choose Default Petition PDF Packet Complete Bankruptcy Petition (all forms and …" at bounding box center [733, 291] width 252 height 25
select select "0"
click at [607, 279] on select "Choose Default Petition PDF Packet Complete Bankruptcy Petition (all forms and …" at bounding box center [733, 291] width 252 height 25
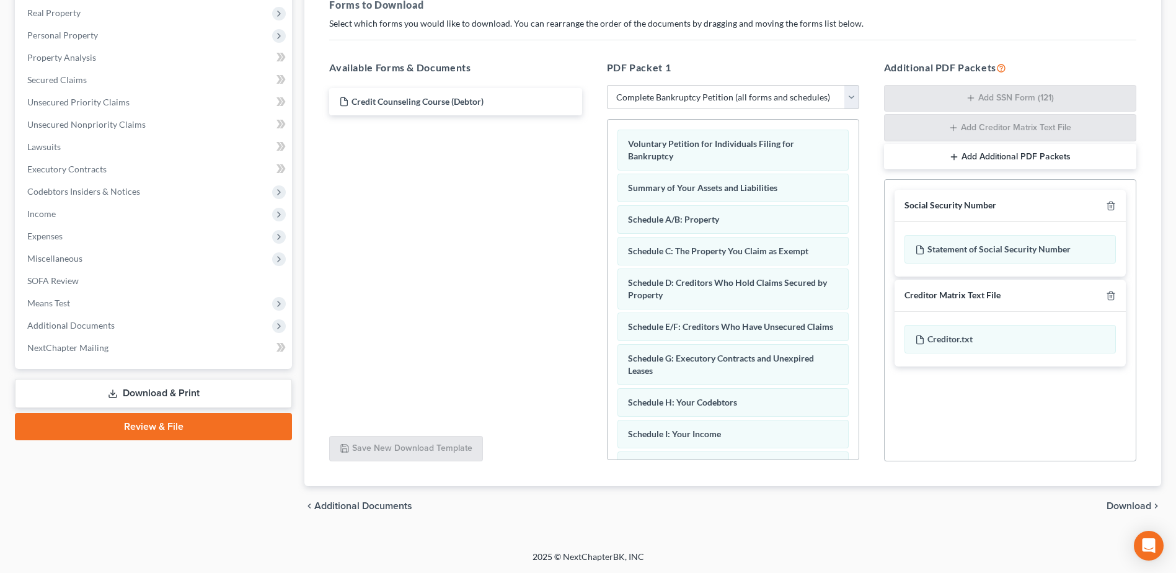
click at [1134, 505] on span "Download" at bounding box center [1128, 506] width 45 height 10
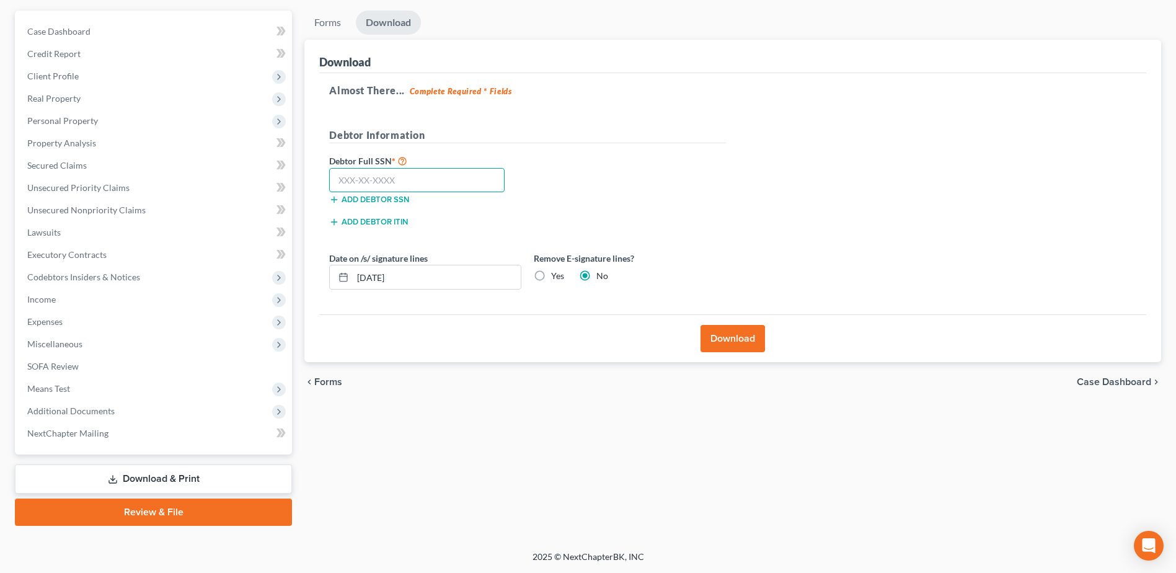
click at [451, 190] on input "text" at bounding box center [416, 180] width 175 height 25
click at [360, 170] on input "text" at bounding box center [416, 180] width 175 height 25
paste input "480-76-3036"
type input "480-76-3036"
click at [555, 270] on label "Yes" at bounding box center [557, 276] width 13 height 12
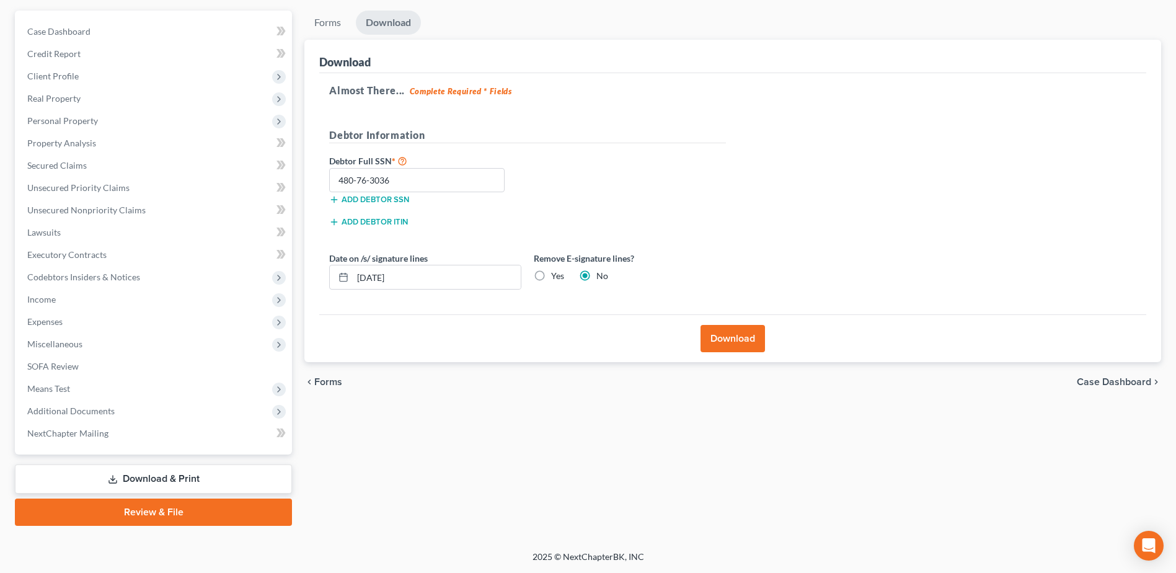
click at [556, 270] on input "Yes" at bounding box center [560, 274] width 8 height 8
radio input "true"
radio input "false"
click at [780, 344] on div "Download" at bounding box center [732, 338] width 827 height 48
click at [748, 342] on button "Download" at bounding box center [732, 338] width 64 height 27
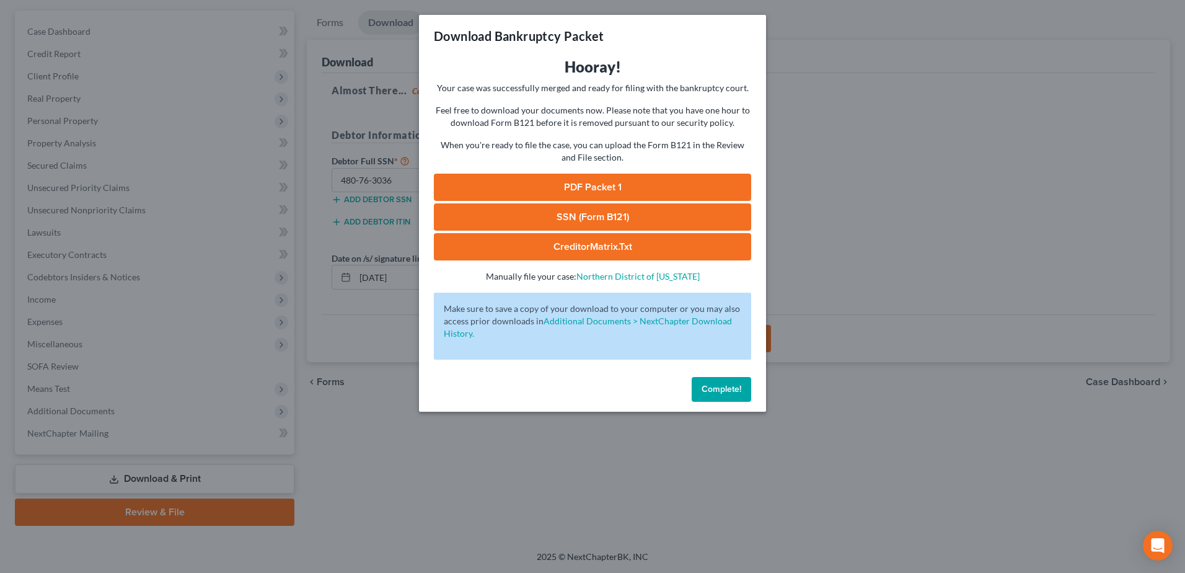
click at [545, 193] on link "PDF Packet 1" at bounding box center [592, 187] width 317 height 27
click at [617, 224] on link "SSN (Form B121)" at bounding box center [592, 216] width 317 height 27
click at [722, 381] on button "Complete!" at bounding box center [722, 389] width 60 height 25
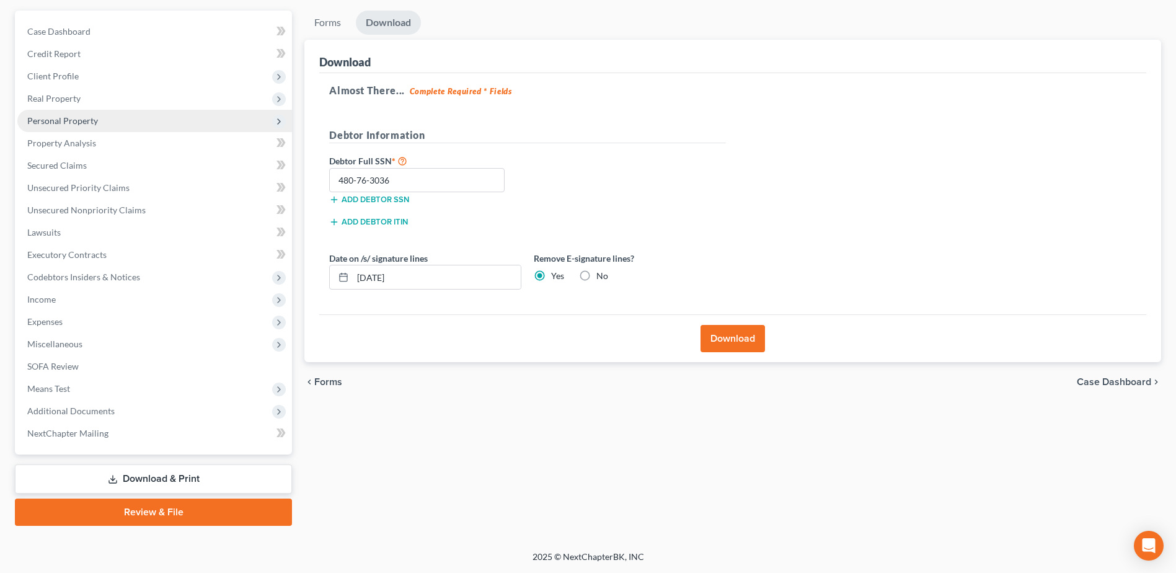
click at [94, 126] on span "Personal Property" at bounding box center [154, 121] width 275 height 22
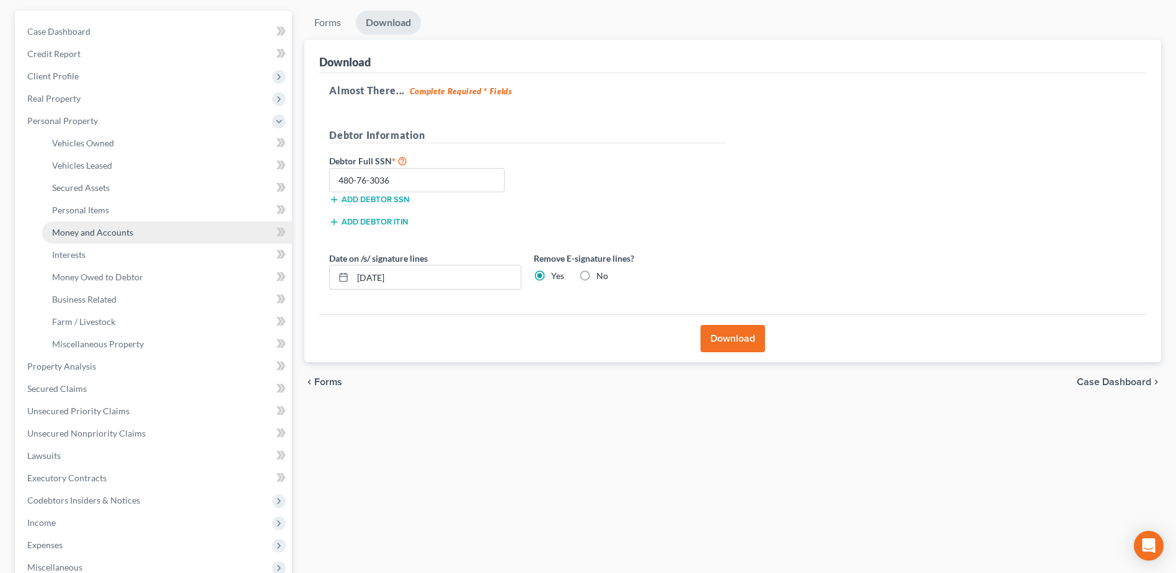
click at [102, 230] on span "Money and Accounts" at bounding box center [92, 232] width 81 height 11
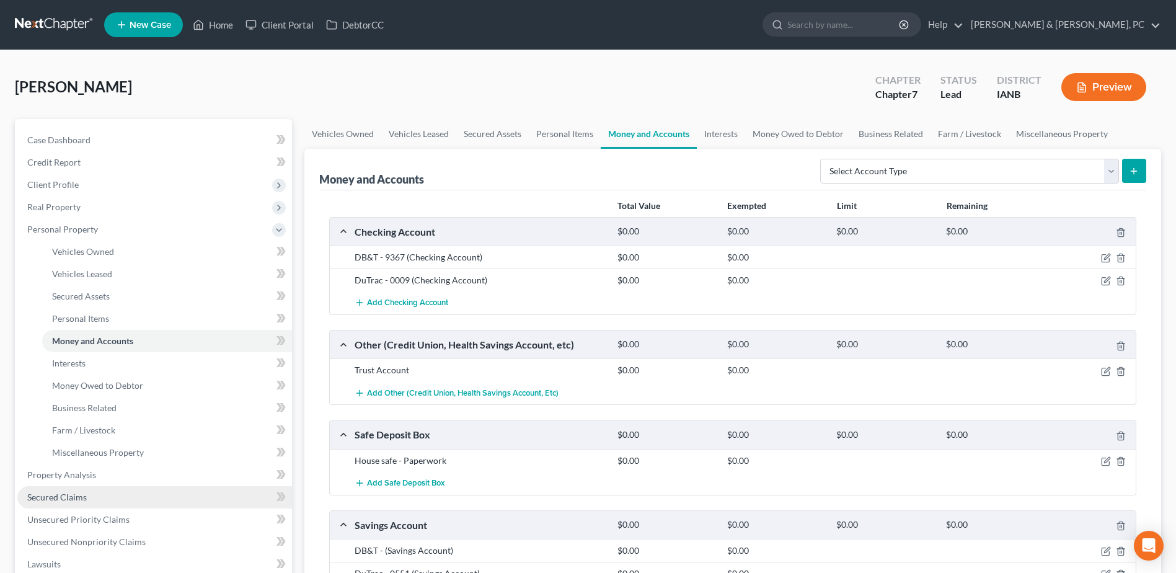
drag, startPoint x: 71, startPoint y: 498, endPoint x: 125, endPoint y: 492, distance: 55.0
click at [71, 498] on span "Secured Claims" at bounding box center [57, 497] width 60 height 11
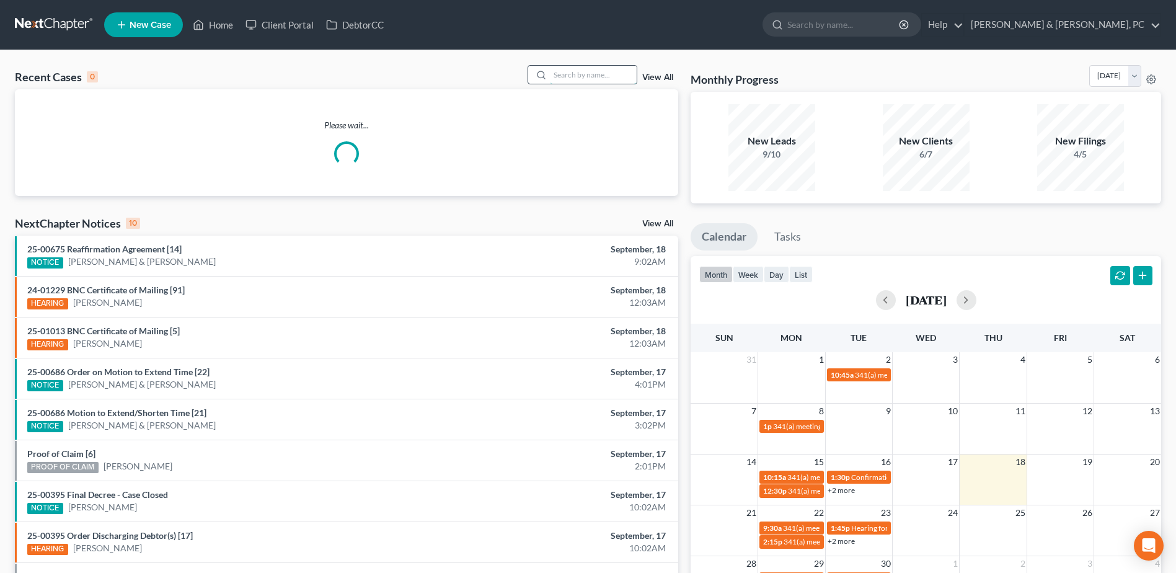
click at [594, 76] on input "search" at bounding box center [593, 75] width 87 height 18
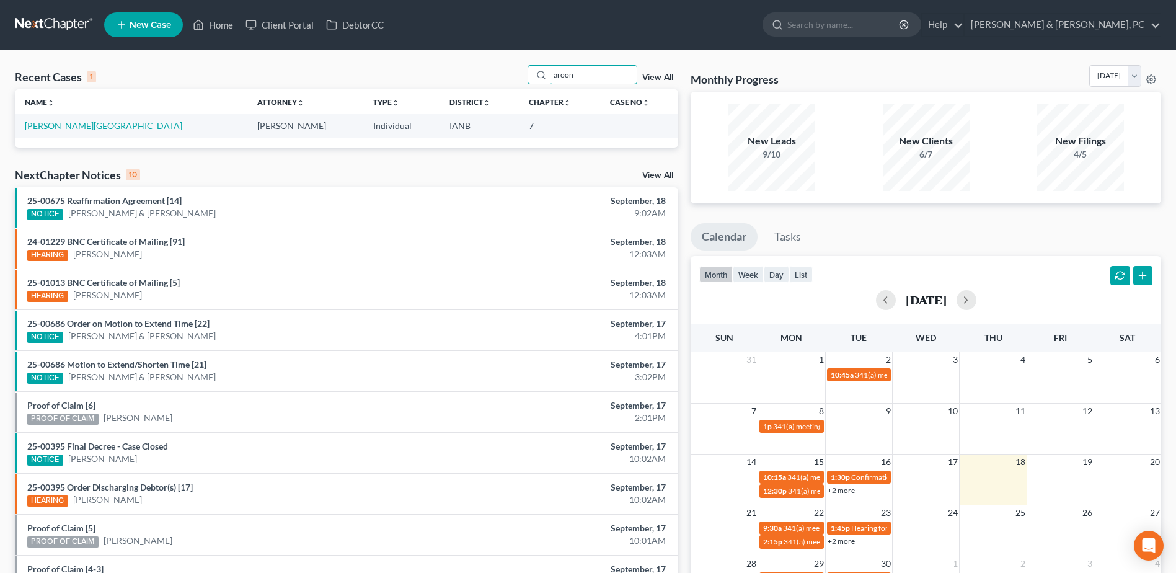
type input "aroon"
click at [55, 128] on link "[PERSON_NAME][GEOGRAPHIC_DATA]" at bounding box center [103, 125] width 157 height 11
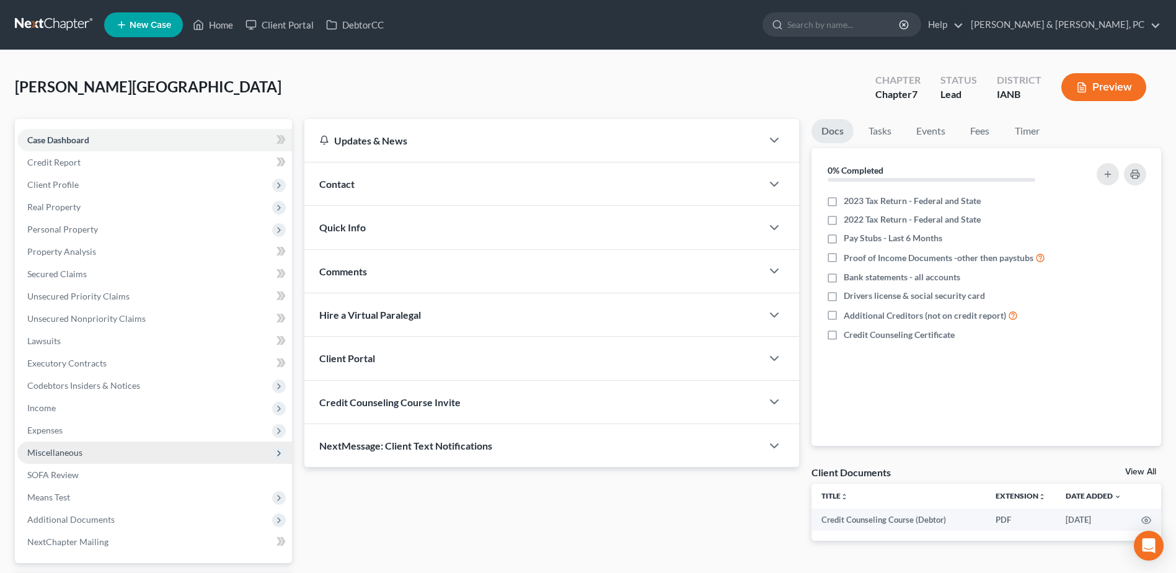
click at [79, 443] on span "Miscellaneous" at bounding box center [154, 452] width 275 height 22
click at [73, 462] on span "Miscellaneous" at bounding box center [154, 452] width 275 height 22
click at [104, 454] on span "Miscellaneous" at bounding box center [154, 452] width 275 height 22
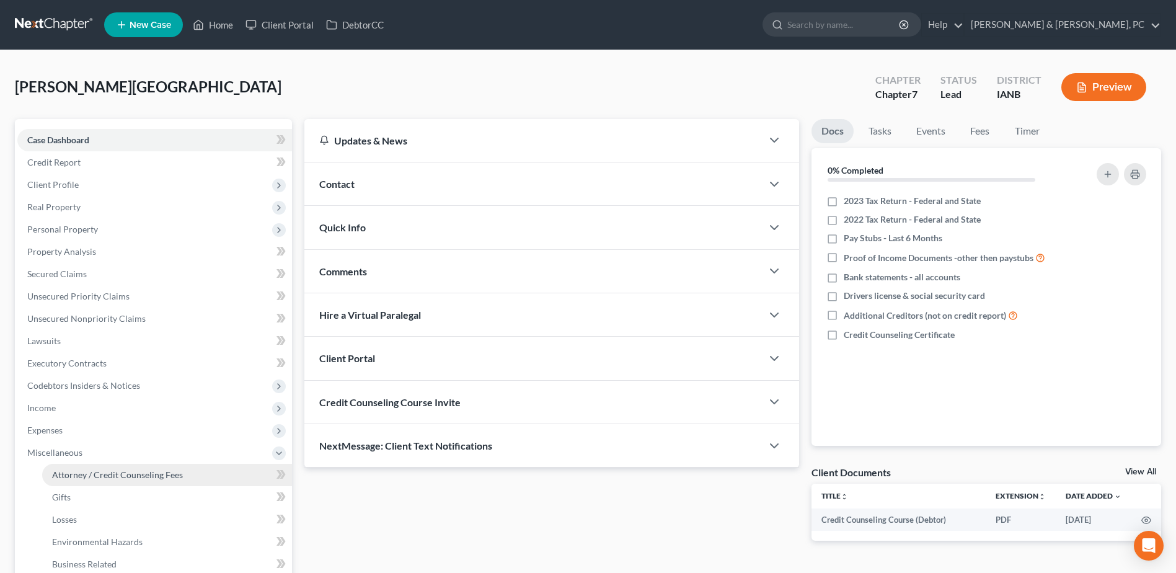
click at [90, 471] on span "Attorney / Credit Counseling Fees" at bounding box center [117, 474] width 131 height 11
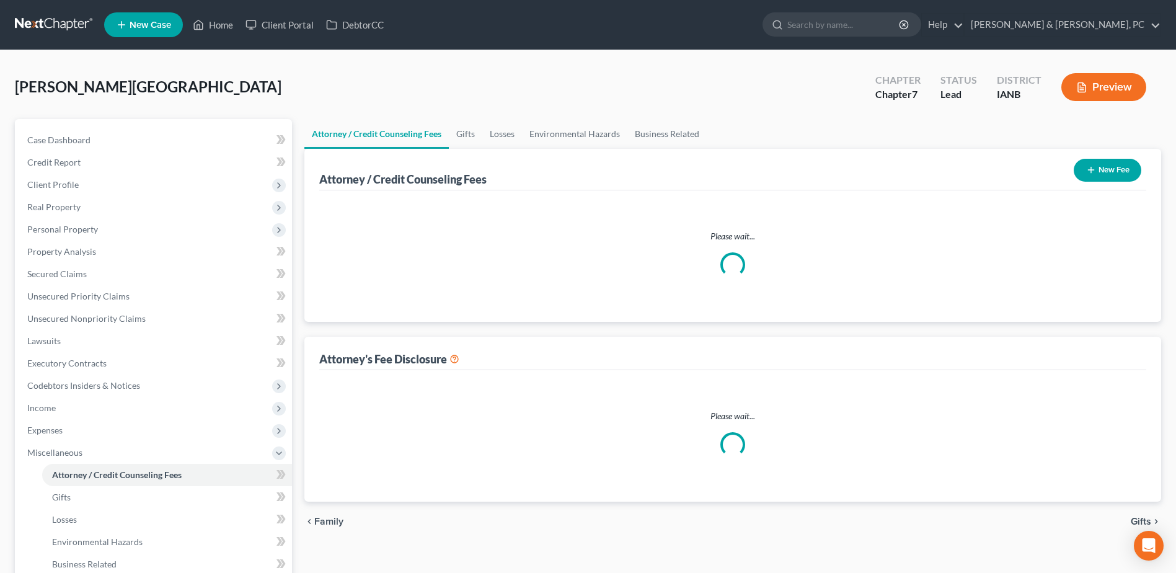
select select "0"
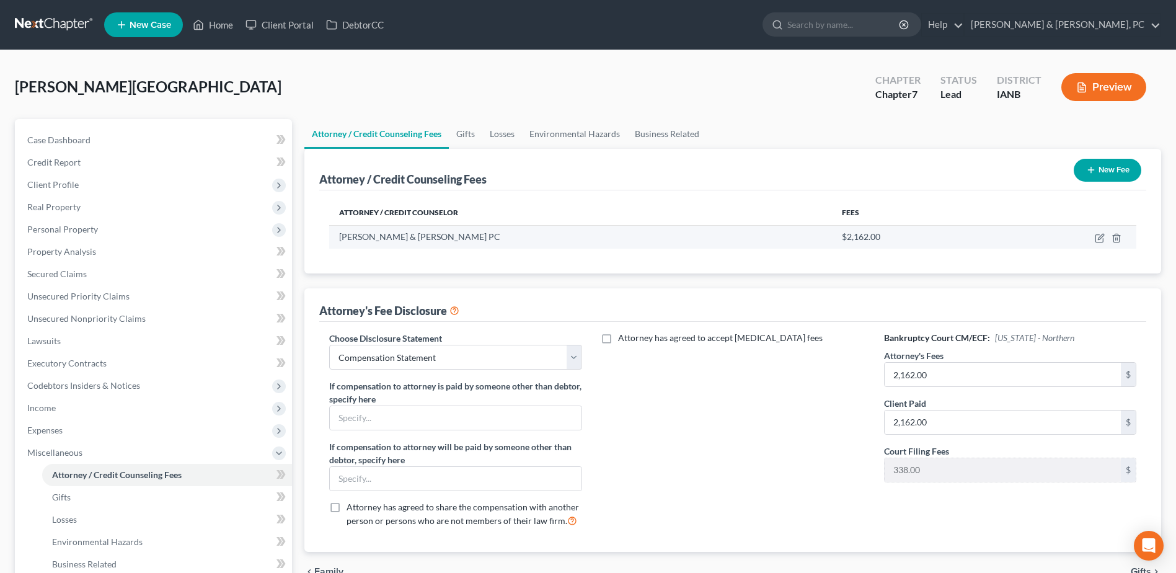
click at [1094, 237] on td at bounding box center [1065, 237] width 143 height 24
click at [1100, 237] on icon "button" at bounding box center [1101, 237] width 6 height 6
select select "16"
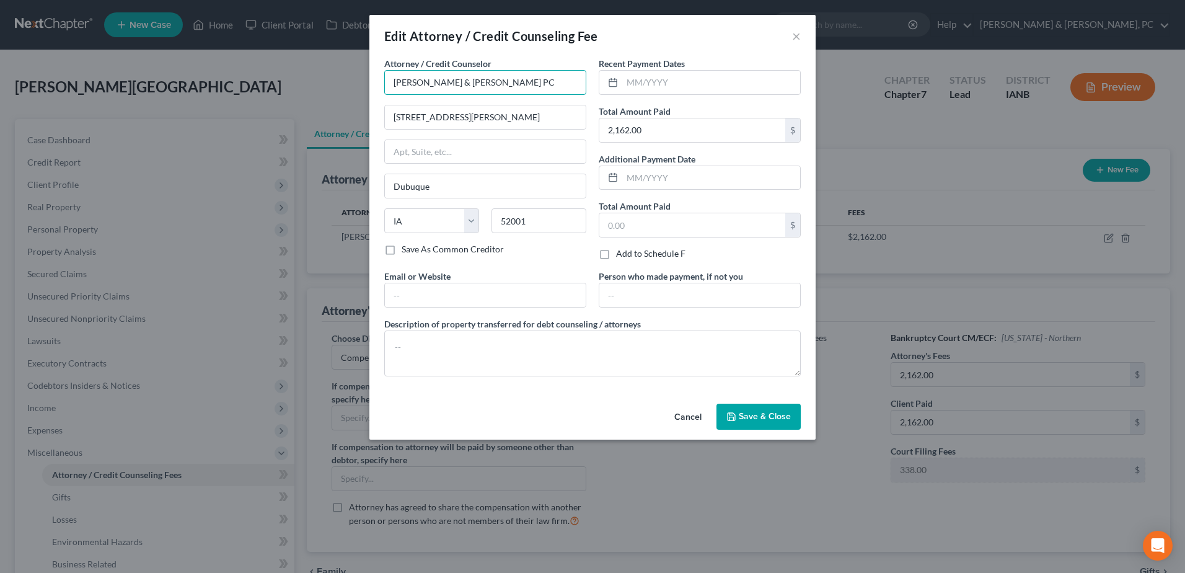
click at [506, 86] on input "[PERSON_NAME] & [PERSON_NAME] PC" at bounding box center [485, 82] width 202 height 25
type input "Suite 100"
type input "[EMAIL_ADDRESS][DOMAIN_NAME]"
click at [505, 119] on input "[STREET_ADDRESS][PERSON_NAME]" at bounding box center [485, 117] width 201 height 24
type input "[STREET_ADDRESS]"
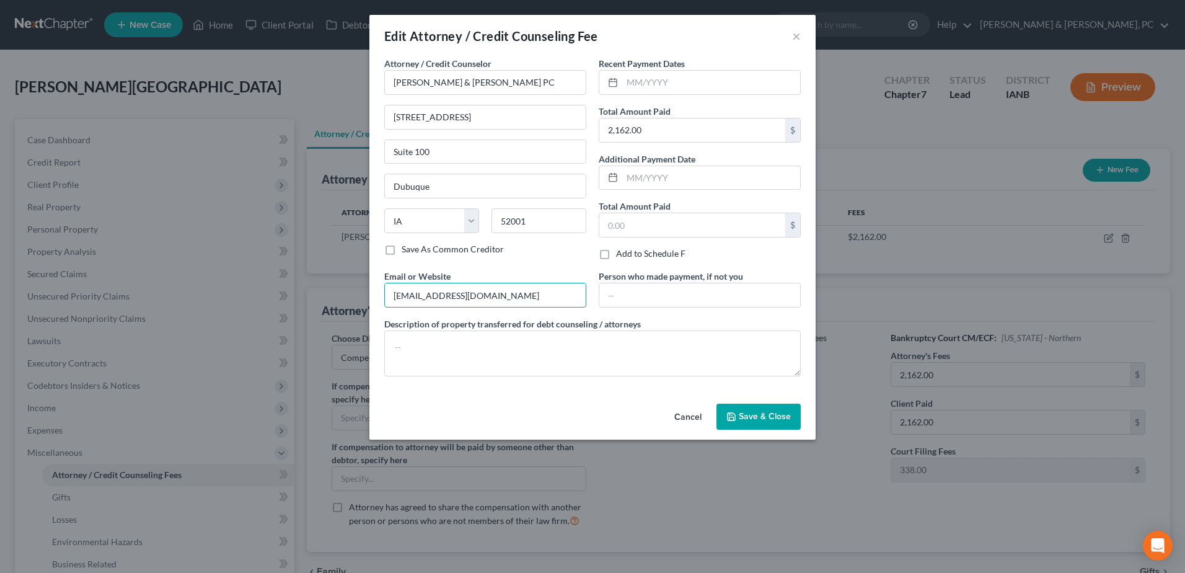
drag, startPoint x: 532, startPoint y: 292, endPoint x: 329, endPoint y: 285, distance: 202.8
click at [329, 285] on div "Edit Attorney / Credit Counseling Fee × Attorney / Credit Counselor * [PERSON_N…" at bounding box center [592, 286] width 1185 height 573
click at [782, 421] on span "Save & Close" at bounding box center [765, 416] width 52 height 11
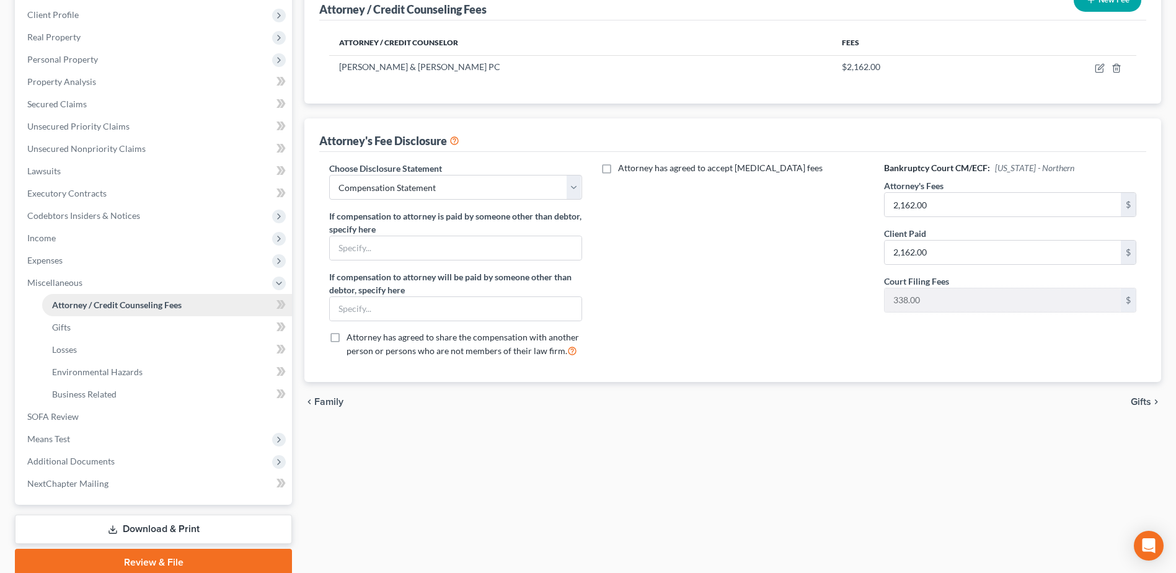
scroll to position [186, 0]
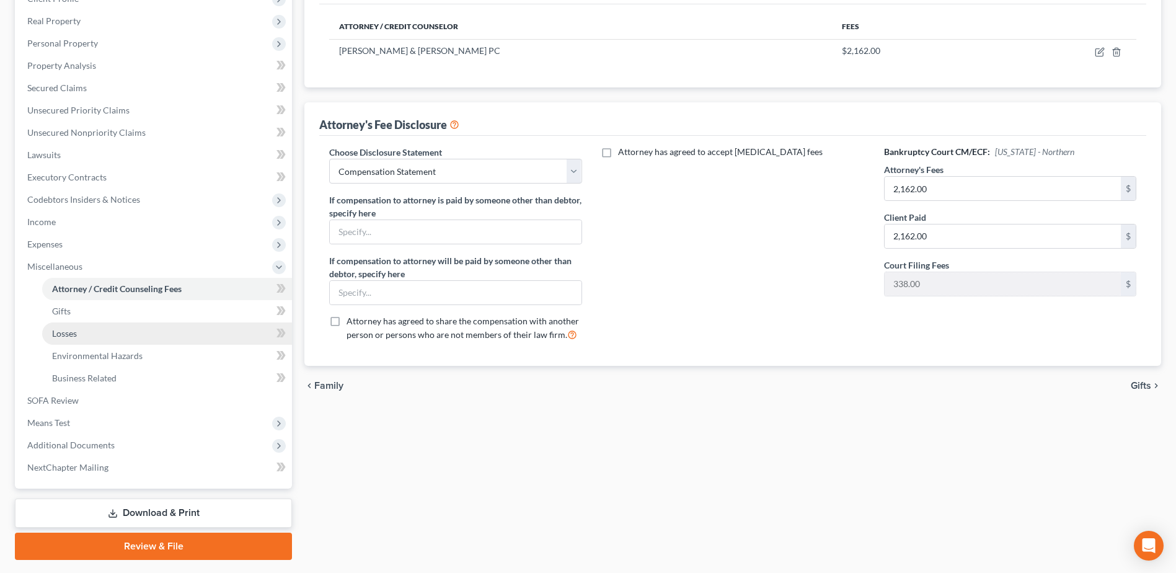
click at [130, 329] on link "Losses" at bounding box center [167, 333] width 250 height 22
